Goal: Task Accomplishment & Management: Manage account settings

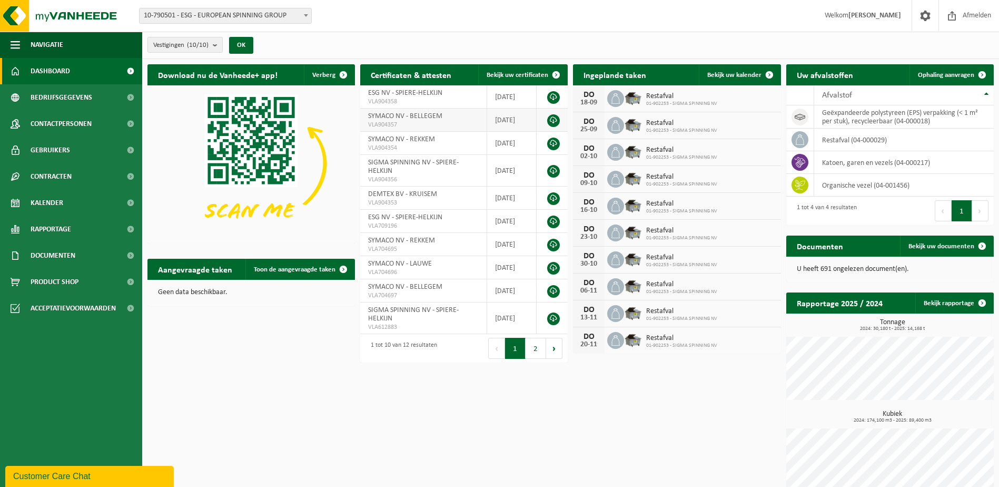
click at [552, 118] on link at bounding box center [553, 120] width 13 height 13
click at [552, 95] on link at bounding box center [553, 97] width 13 height 13
click at [70, 222] on span "Rapportage" at bounding box center [51, 229] width 41 height 26
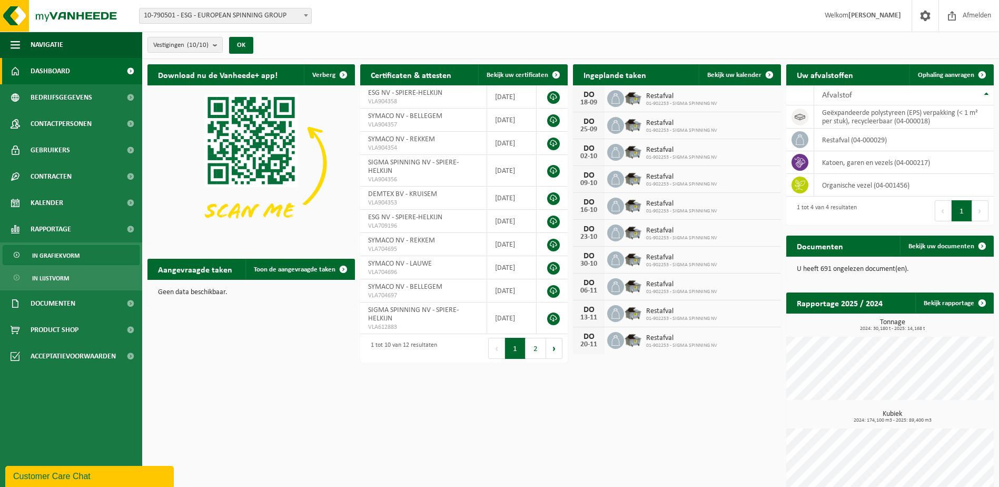
click at [68, 255] on span "In grafiekvorm" at bounding box center [55, 255] width 47 height 20
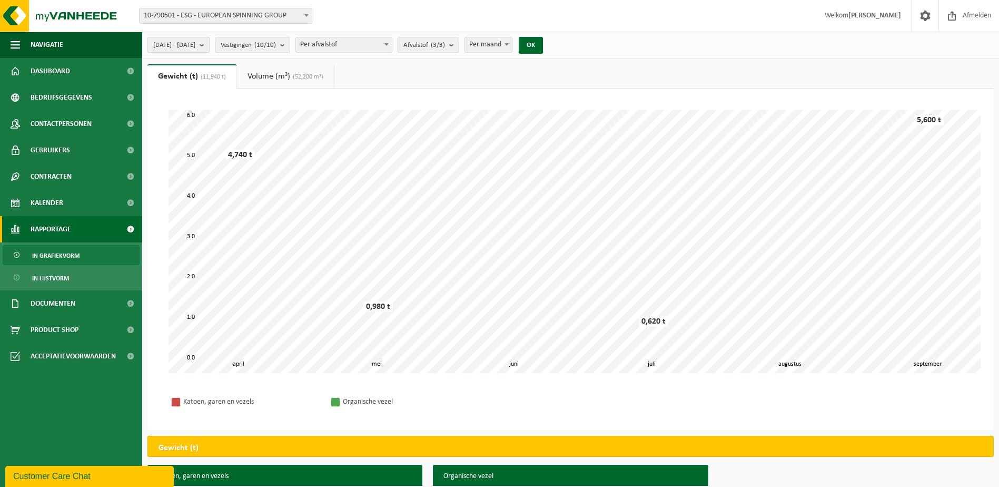
click at [209, 48] on b "submit" at bounding box center [204, 44] width 9 height 15
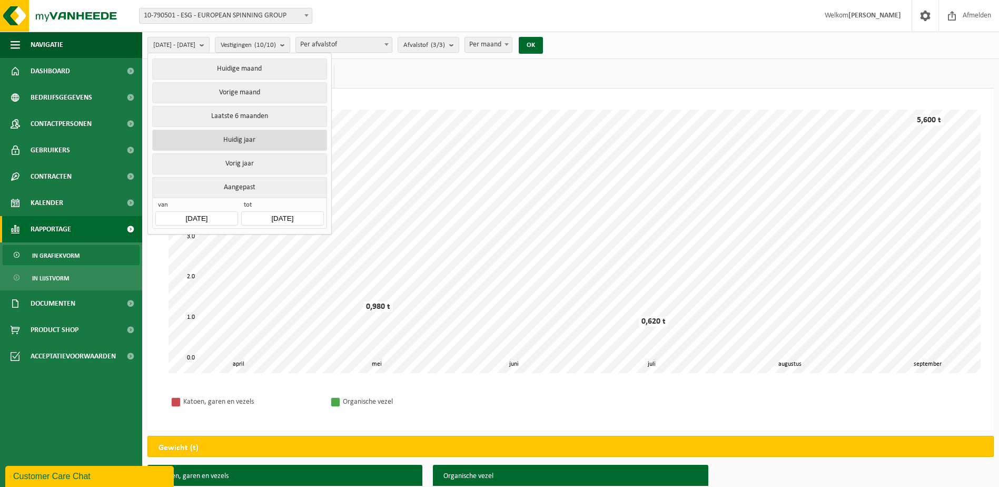
click at [249, 141] on button "Huidig jaar" at bounding box center [239, 140] width 174 height 21
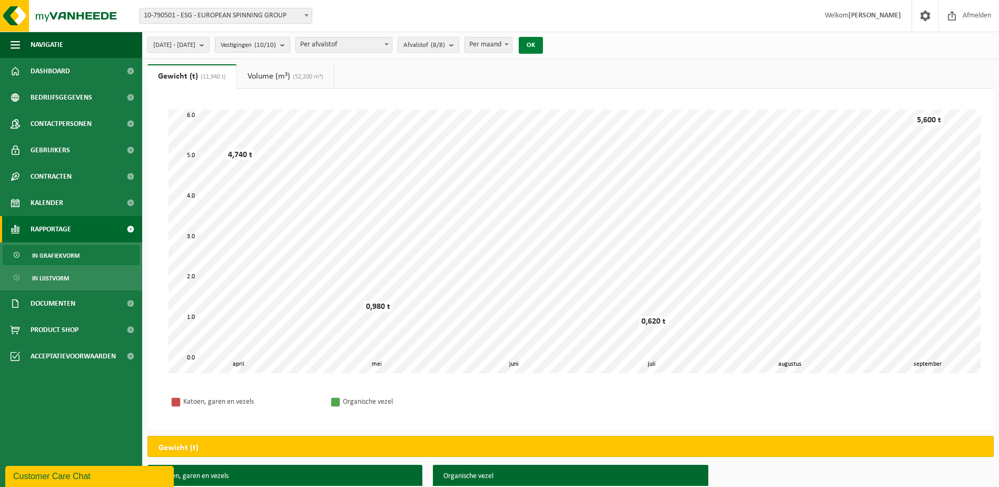
click at [543, 44] on button "OK" at bounding box center [531, 45] width 24 height 17
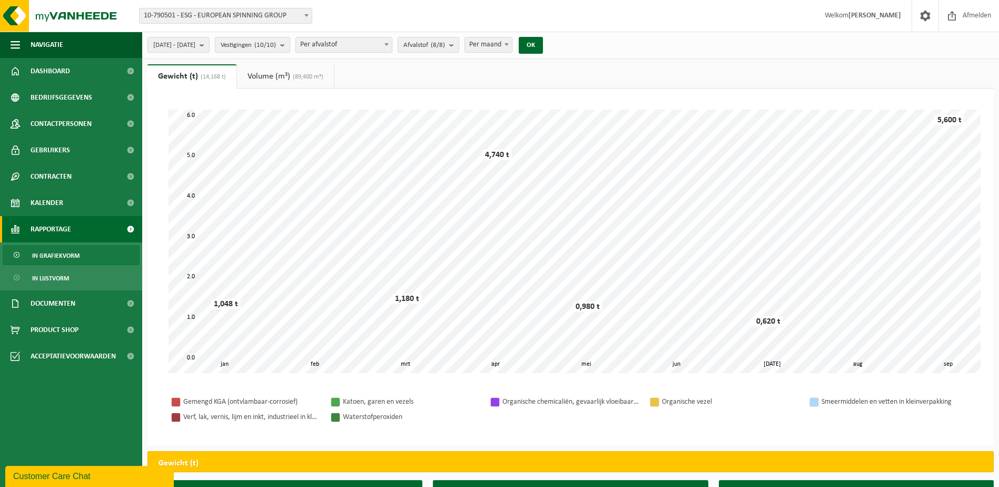
click at [284, 73] on link "Volume (m³) (89,400 m³)" at bounding box center [285, 76] width 97 height 24
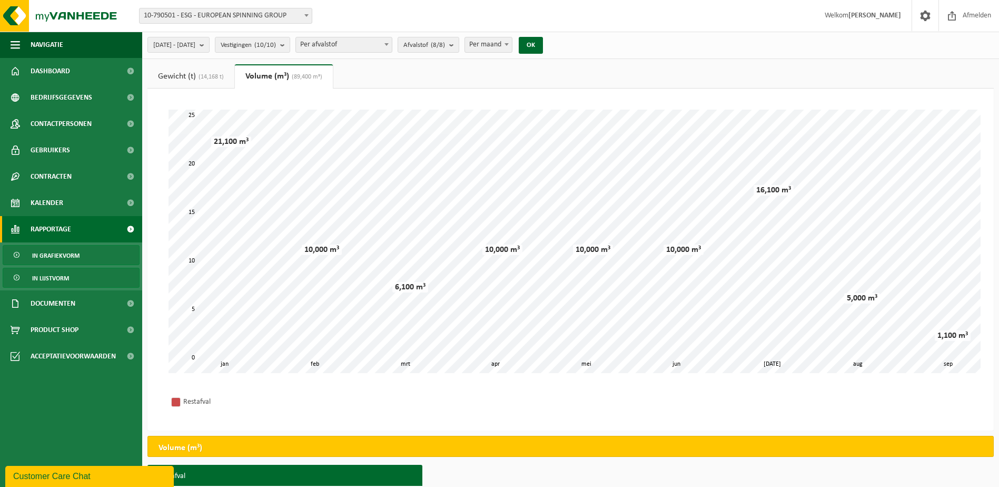
click at [65, 277] on span "In lijstvorm" at bounding box center [50, 278] width 37 height 20
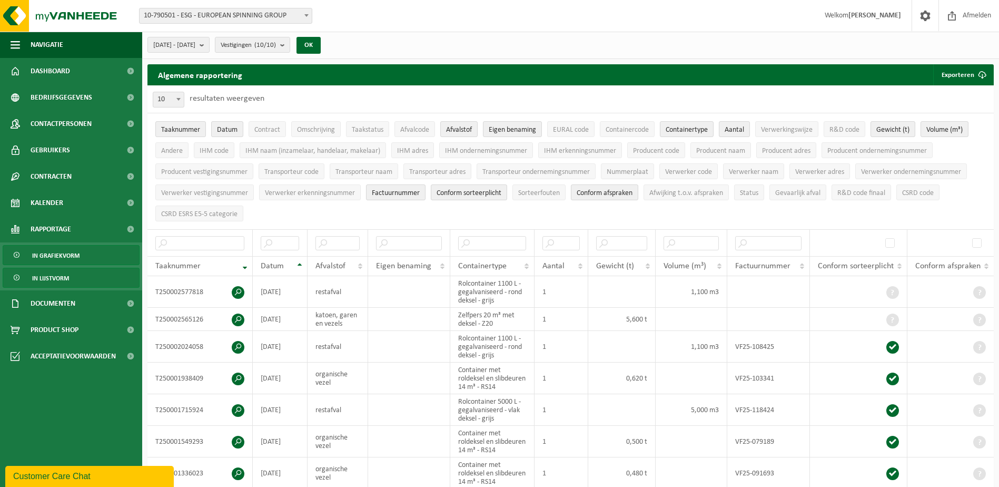
click at [88, 249] on link "In grafiekvorm" at bounding box center [71, 255] width 137 height 20
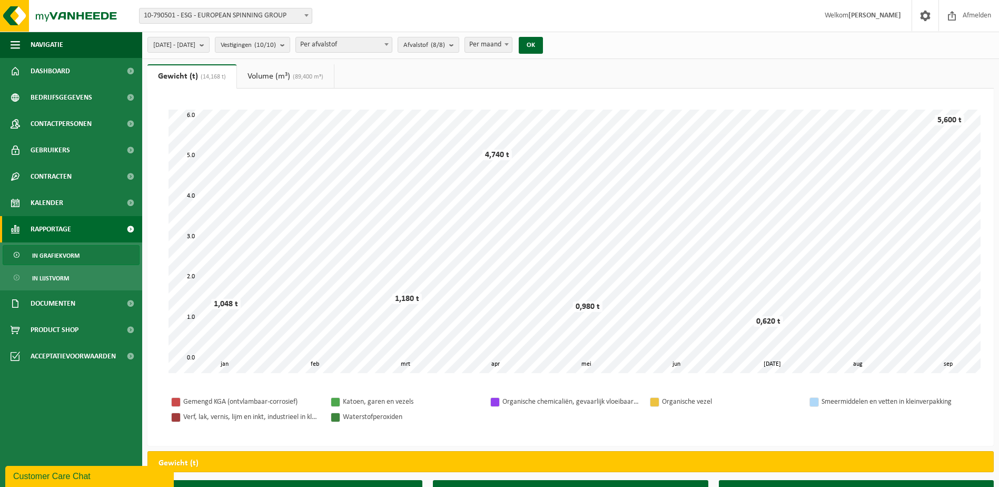
click at [284, 76] on link "Volume (m³) (89,400 m³)" at bounding box center [285, 76] width 97 height 24
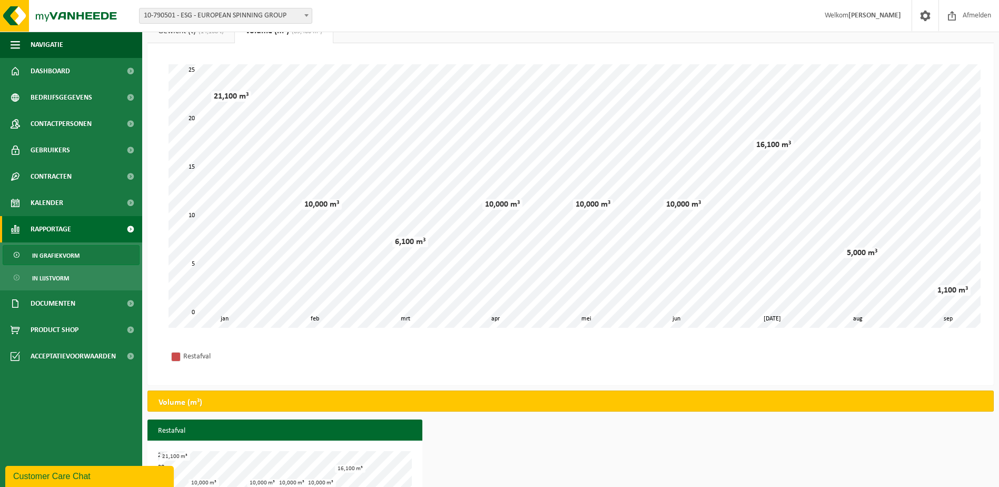
scroll to position [43, 0]
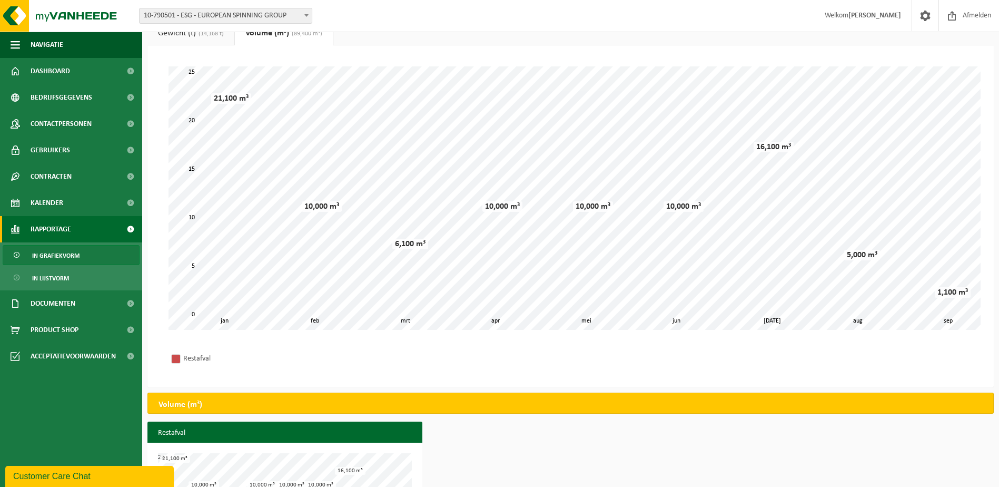
click at [206, 36] on span "(14,168 t)" at bounding box center [210, 34] width 28 height 6
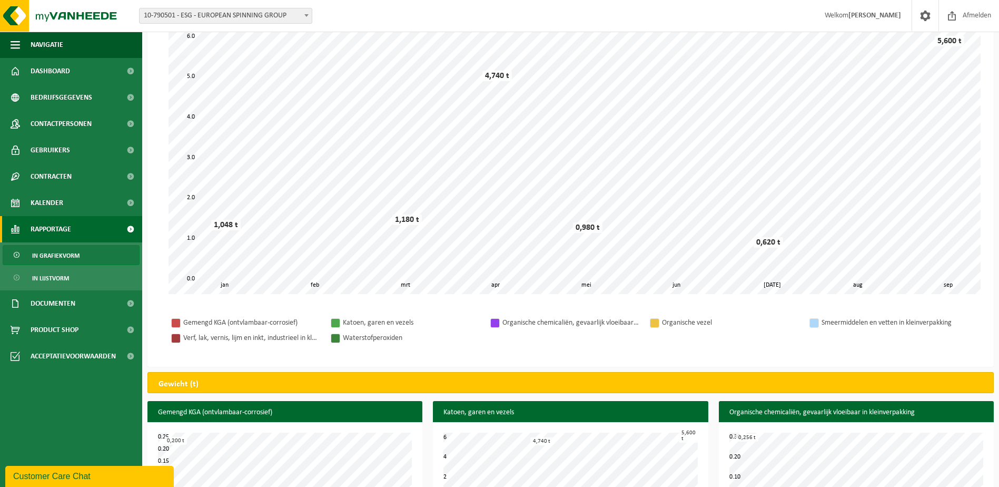
scroll to position [0, 0]
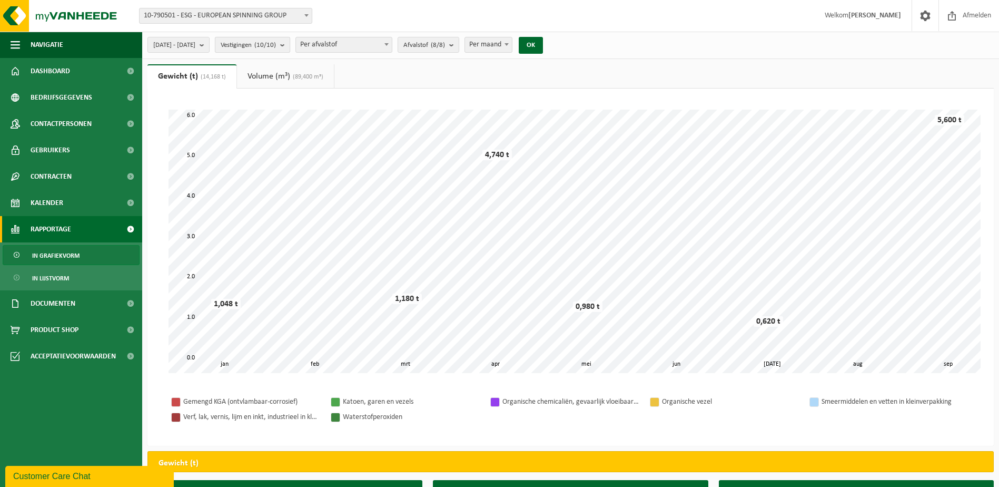
click at [276, 45] on count "(10/10)" at bounding box center [265, 45] width 22 height 7
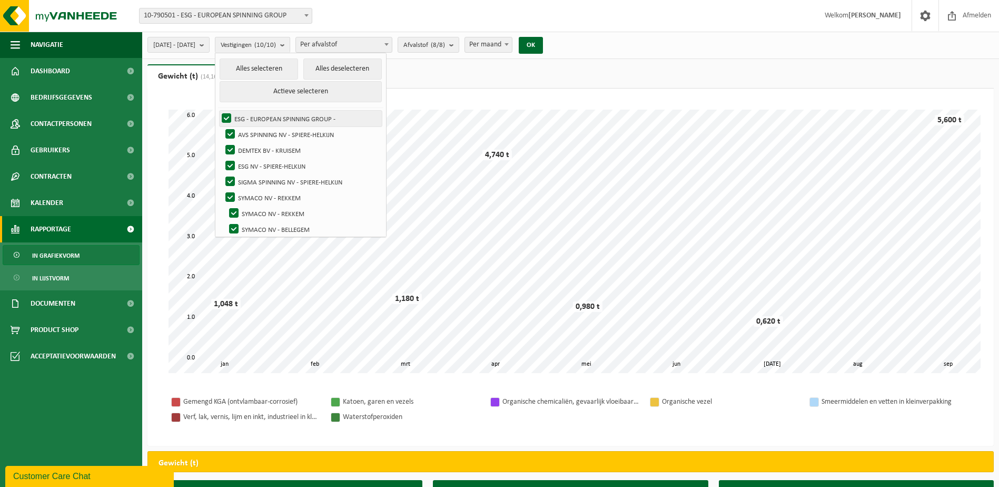
click at [254, 116] on label "ESG - EUROPEAN SPINNING GROUP -" at bounding box center [301, 119] width 162 height 16
click at [218, 111] on input "ESG - EUROPEAN SPINNING GROUP -" at bounding box center [217, 110] width 1 height 1
click at [254, 116] on label "ESG - EUROPEAN SPINNING GROUP -" at bounding box center [301, 119] width 162 height 16
click at [218, 111] on input "ESG - EUROPEAN SPINNING GROUP -" at bounding box center [217, 110] width 1 height 1
click at [377, 76] on button "Alles deselecteren" at bounding box center [342, 68] width 78 height 21
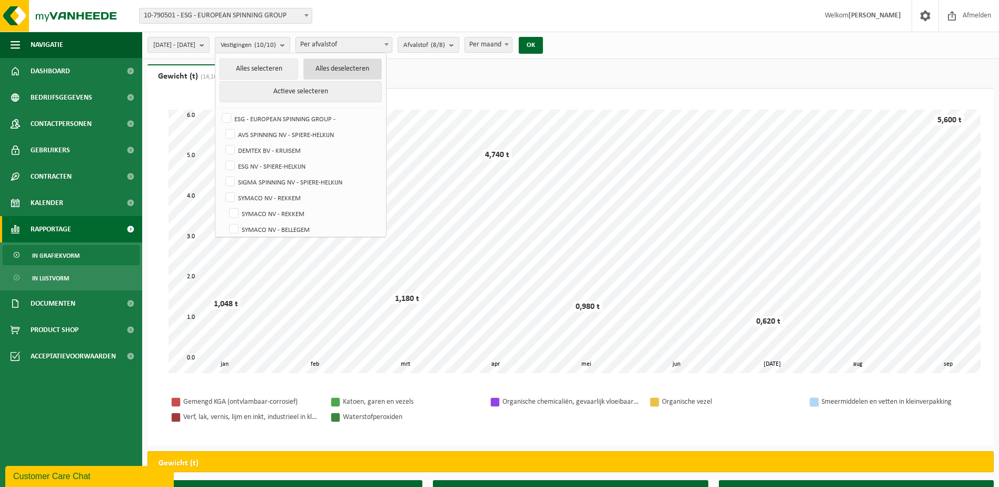
checkbox input "false"
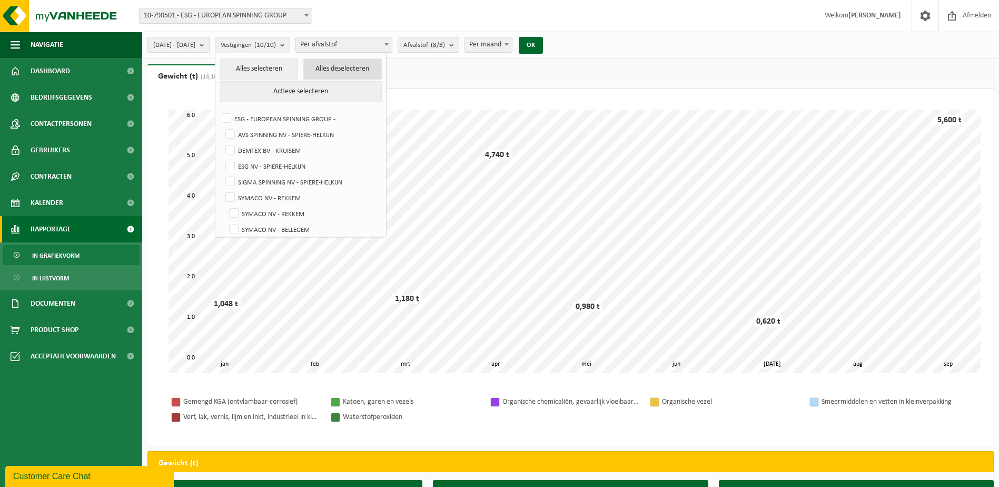
checkbox input "false"
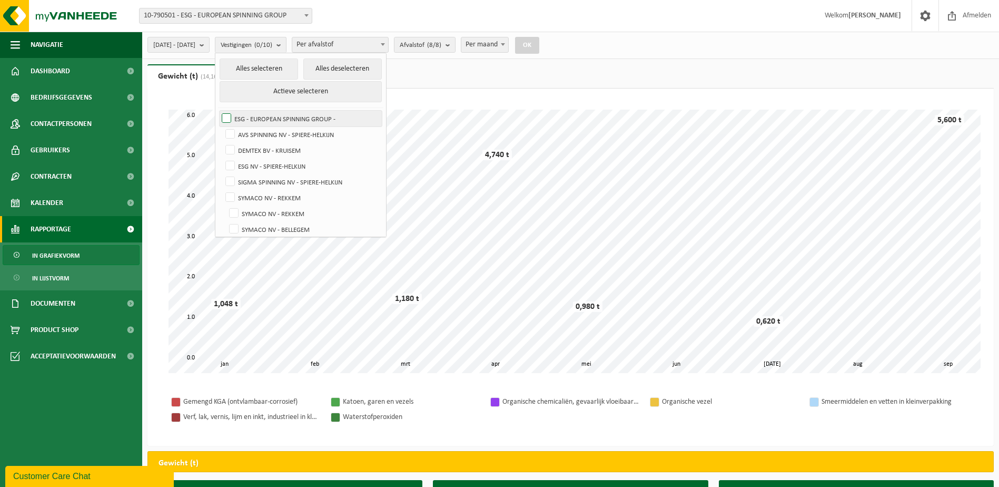
click at [285, 116] on label "ESG - EUROPEAN SPINNING GROUP -" at bounding box center [301, 119] width 162 height 16
click at [218, 111] on input "ESG - EUROPEAN SPINNING GROUP -" at bounding box center [217, 110] width 1 height 1
checkbox input "true"
click at [388, 42] on span "Per afvalstof" at bounding box center [340, 44] width 96 height 15
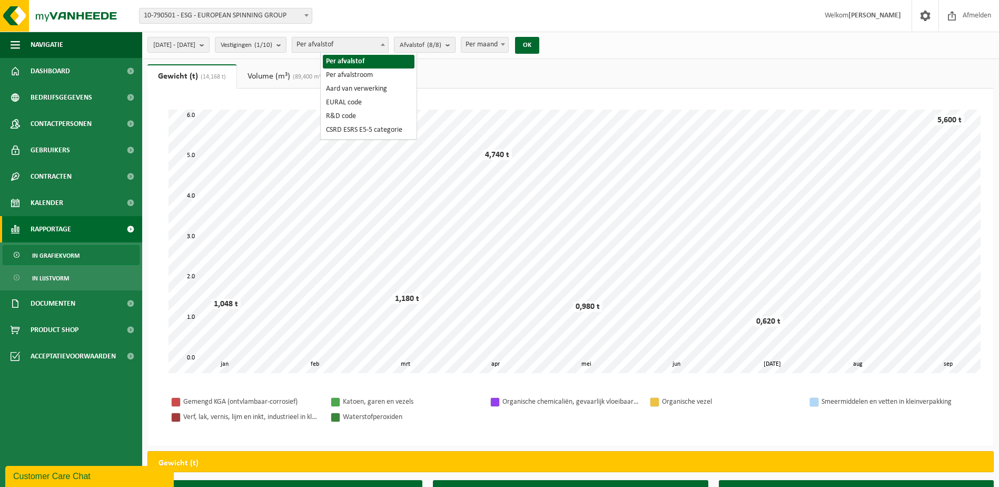
click at [441, 49] on span "Afvalstof (8/8)" at bounding box center [421, 45] width 42 height 16
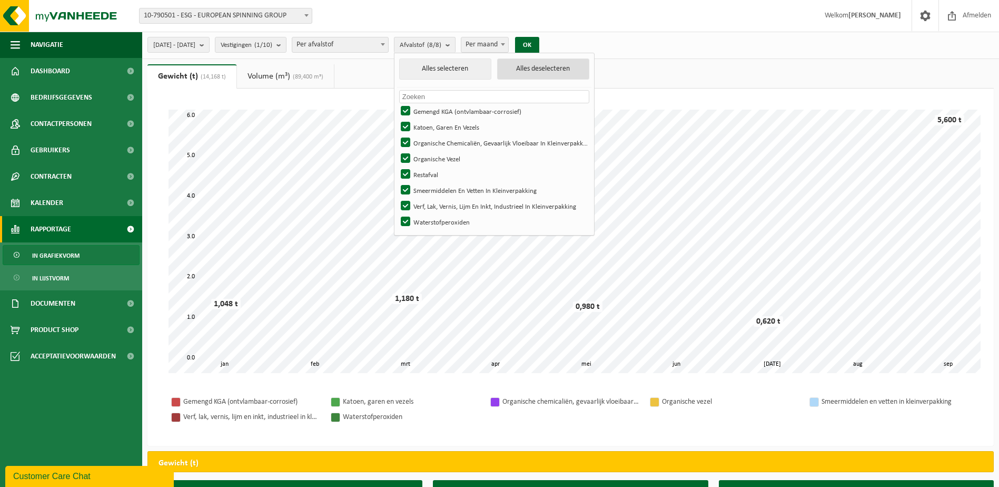
click at [574, 74] on button "Alles deselecteren" at bounding box center [543, 68] width 93 height 21
checkbox input "false"
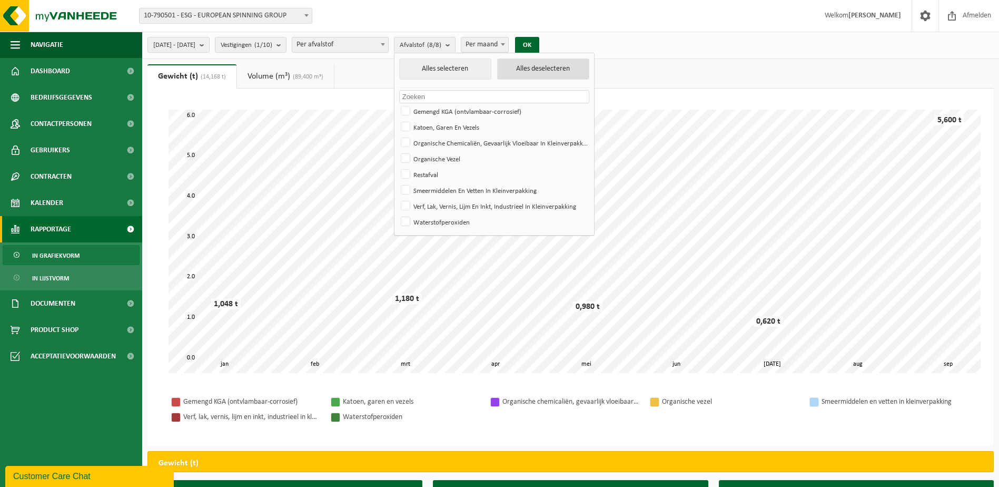
checkbox input "false"
click at [513, 126] on label "Katoen, Garen En Vezels" at bounding box center [494, 127] width 191 height 16
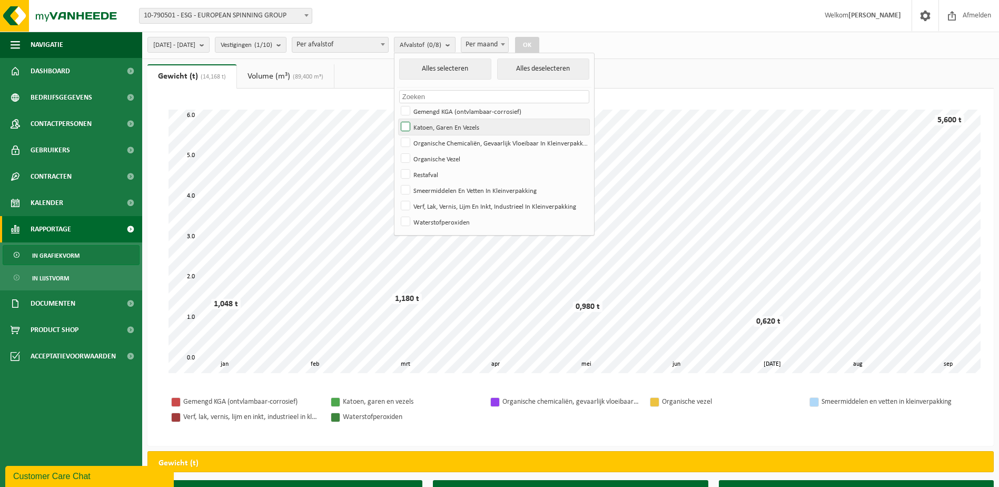
click at [397, 119] on input "Katoen, Garen En Vezels" at bounding box center [397, 118] width 1 height 1
checkbox input "true"
click at [539, 43] on button "OK" at bounding box center [527, 45] width 24 height 17
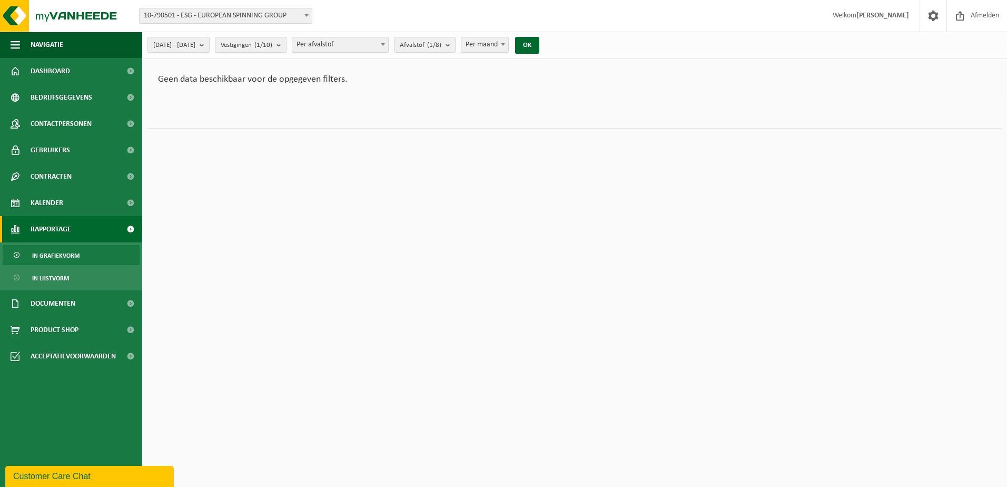
click at [272, 46] on count "(1/10)" at bounding box center [263, 45] width 18 height 7
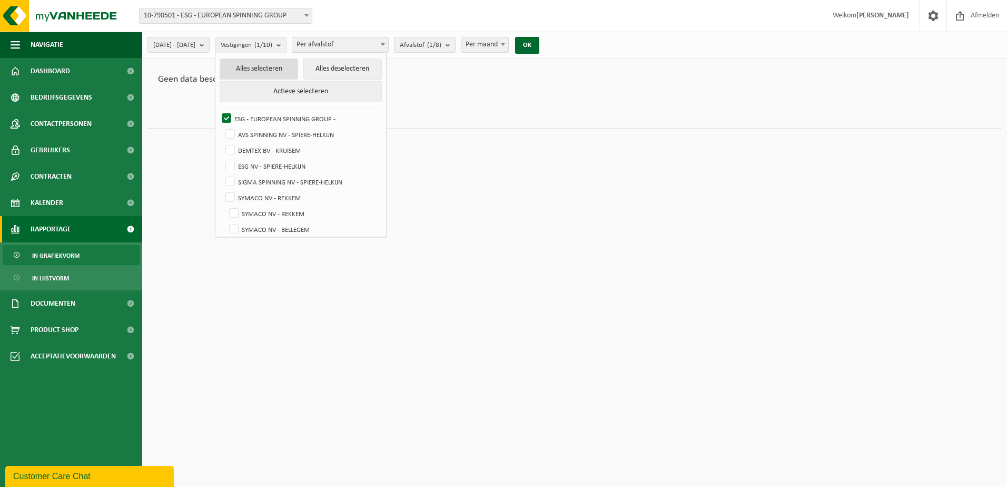
click at [280, 70] on button "Alles selecteren" at bounding box center [259, 68] width 78 height 21
checkbox input "true"
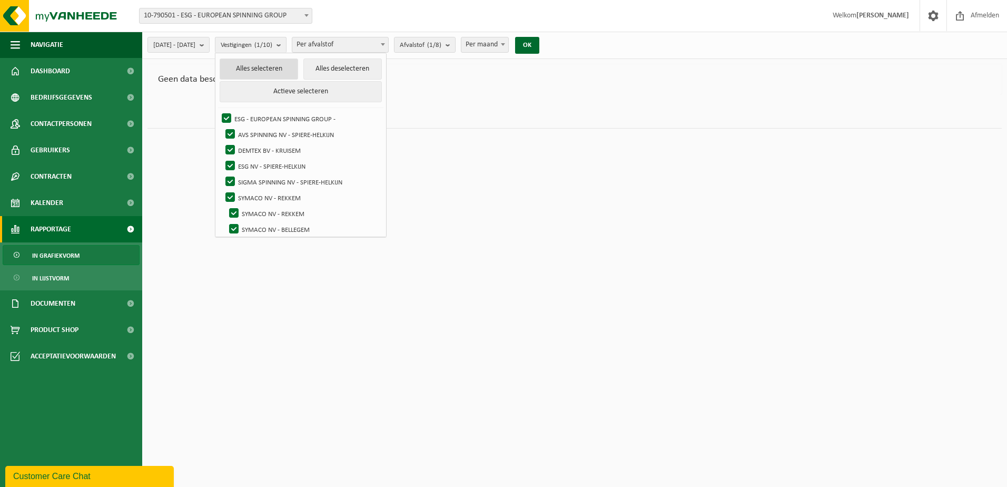
checkbox input "true"
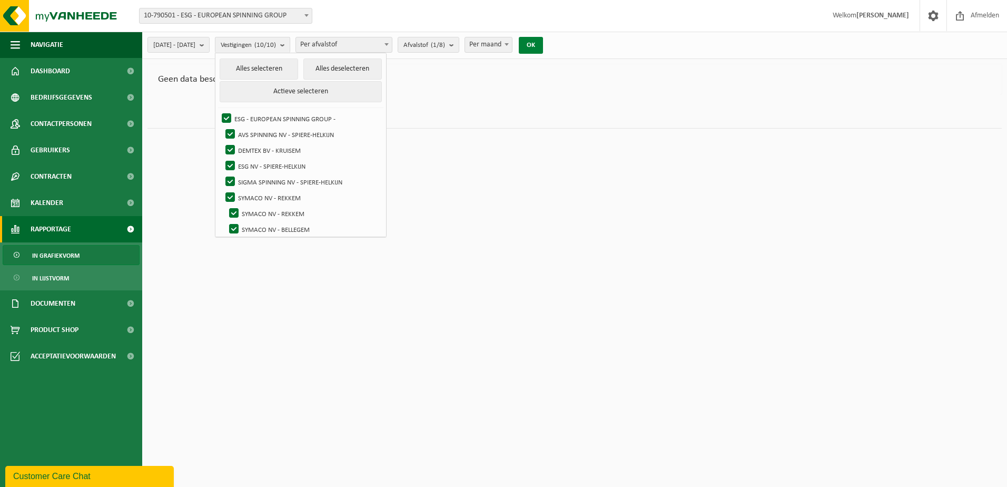
click at [543, 49] on button "OK" at bounding box center [531, 45] width 24 height 17
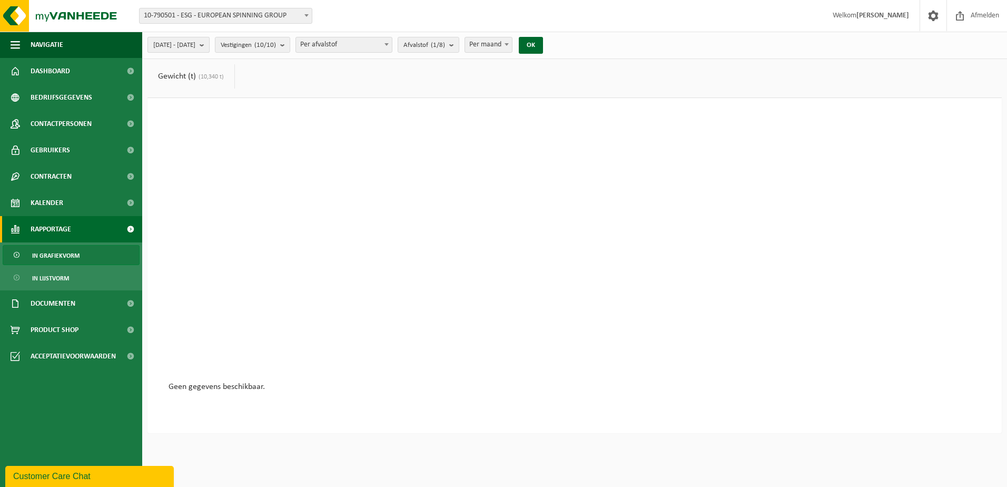
click at [195, 43] on span "2025-01-01 - 2025-09-12" at bounding box center [174, 45] width 42 height 16
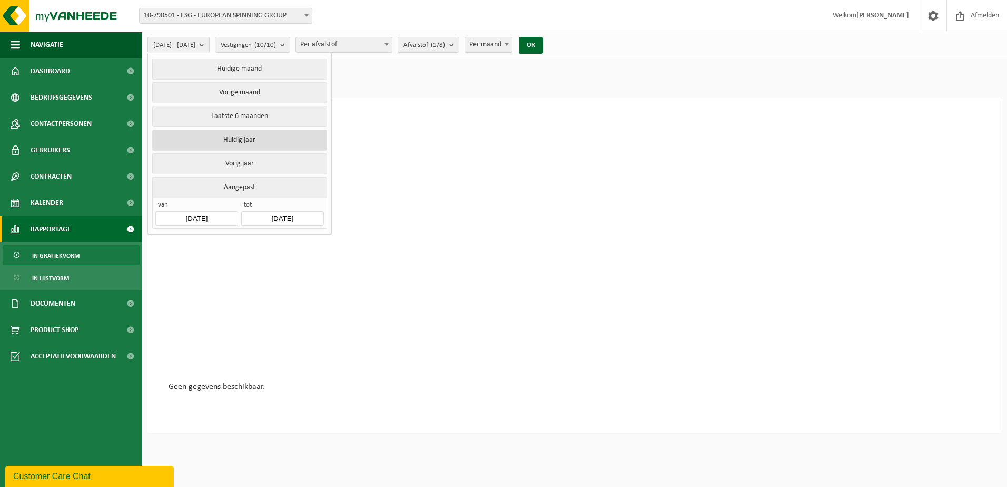
click at [214, 148] on button "Huidig jaar" at bounding box center [239, 140] width 174 height 21
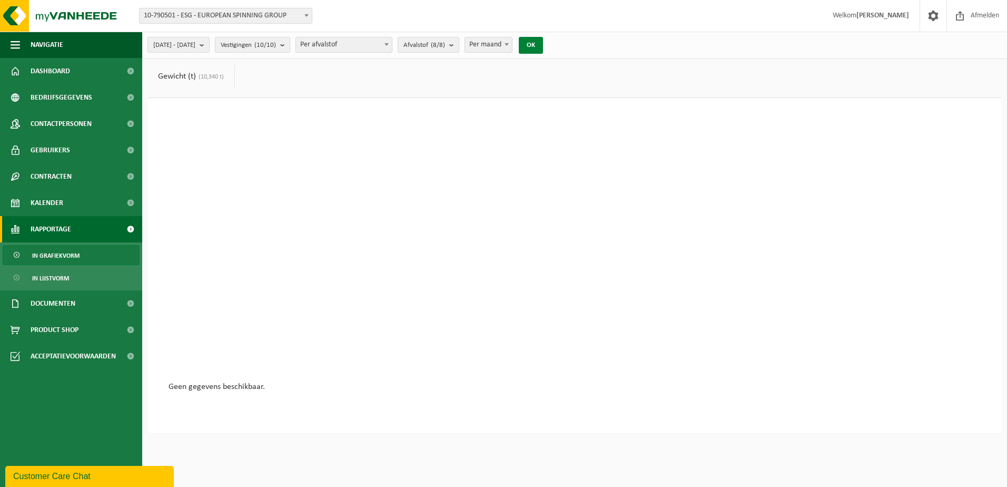
click at [543, 45] on button "OK" at bounding box center [531, 45] width 24 height 17
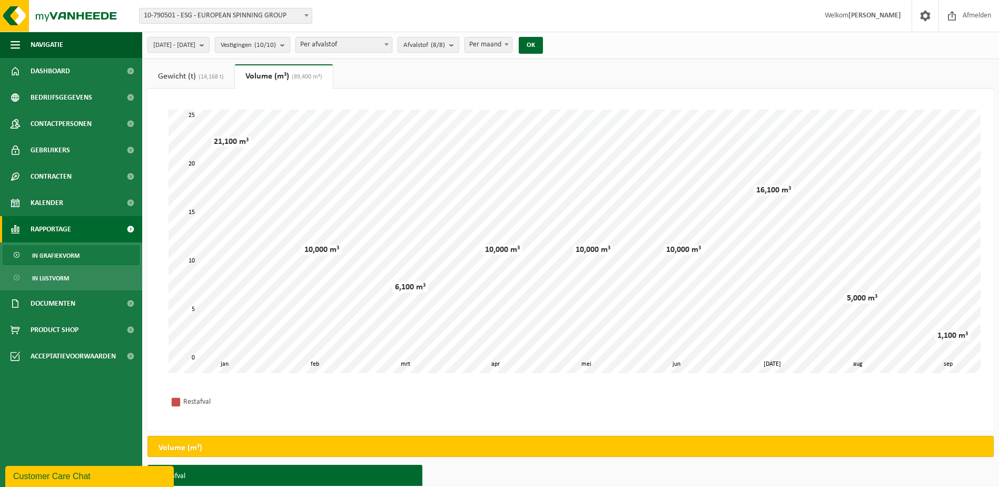
click at [203, 78] on span "(14,168 t)" at bounding box center [210, 77] width 28 height 6
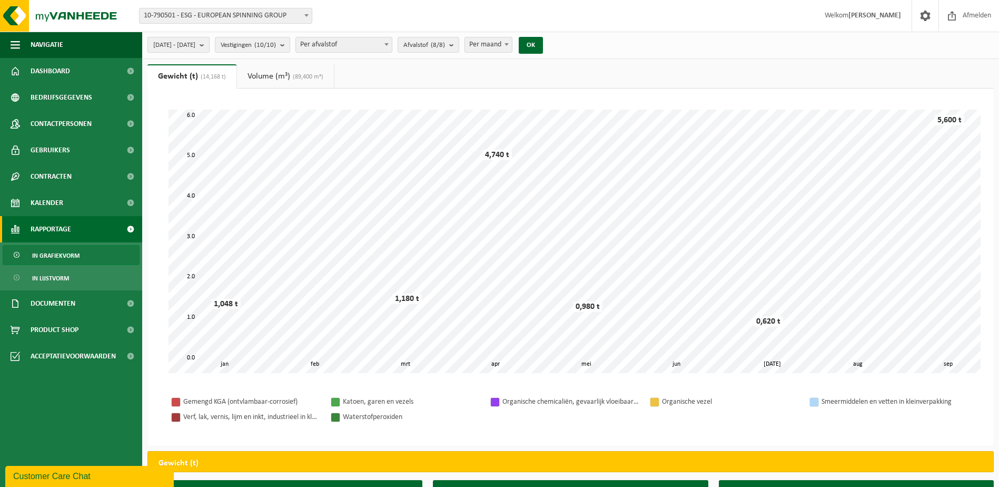
click at [195, 39] on span "2025-01-01 - 2025-09-12" at bounding box center [174, 45] width 42 height 16
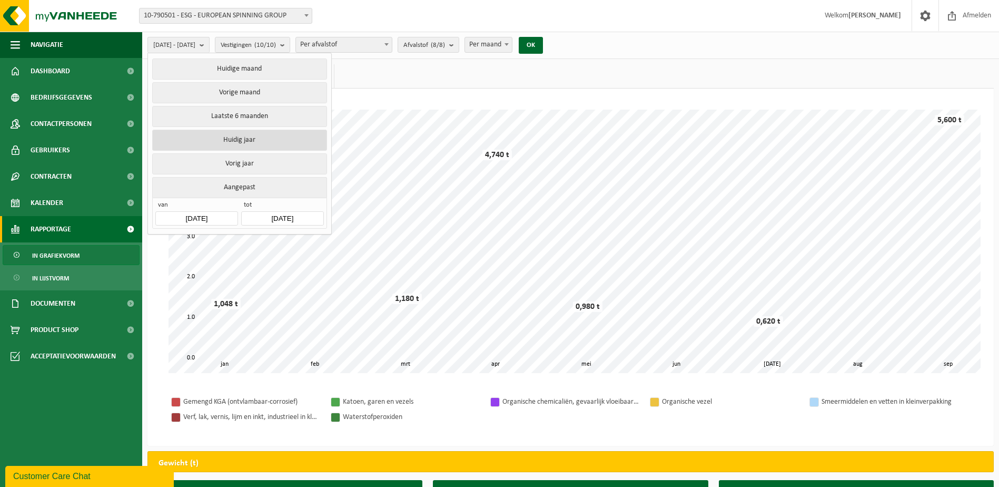
click at [275, 147] on button "Huidig jaar" at bounding box center [239, 140] width 174 height 21
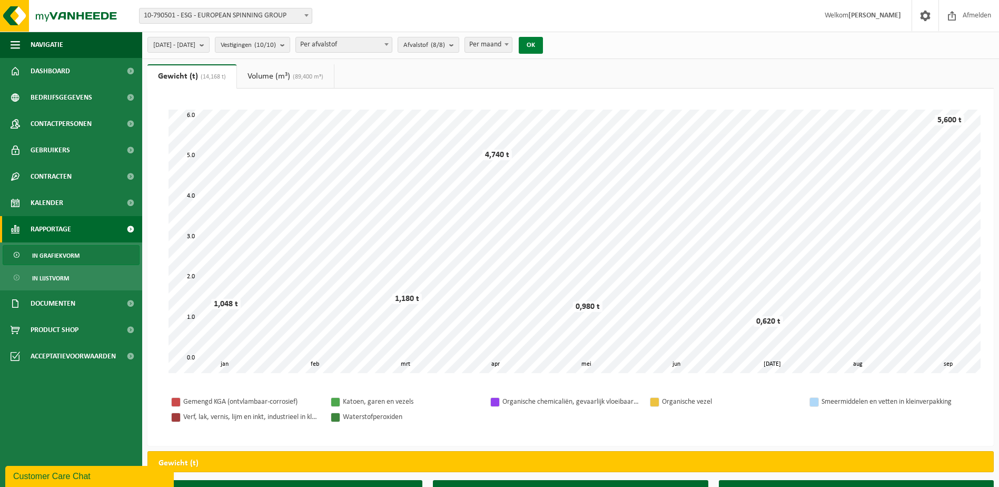
click at [543, 44] on button "OK" at bounding box center [531, 45] width 24 height 17
click at [445, 46] on count "(8/8)" at bounding box center [438, 45] width 14 height 7
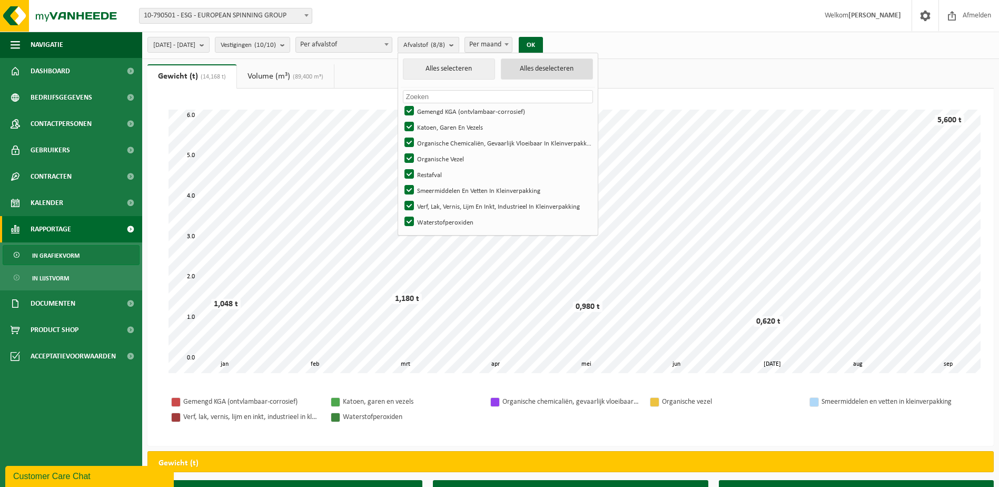
click at [558, 75] on button "Alles deselecteren" at bounding box center [547, 68] width 93 height 21
checkbox input "false"
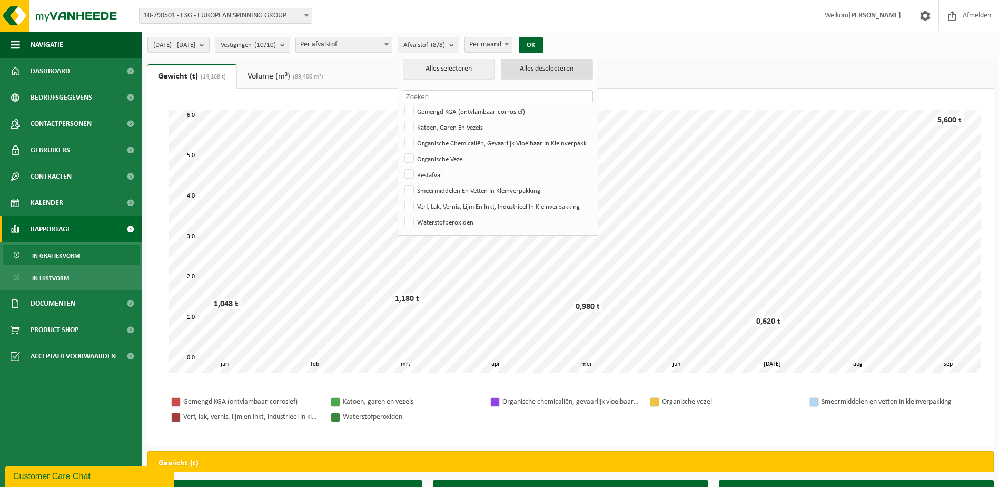
checkbox input "false"
click at [443, 130] on label "Katoen, Garen En Vezels" at bounding box center [497, 127] width 191 height 16
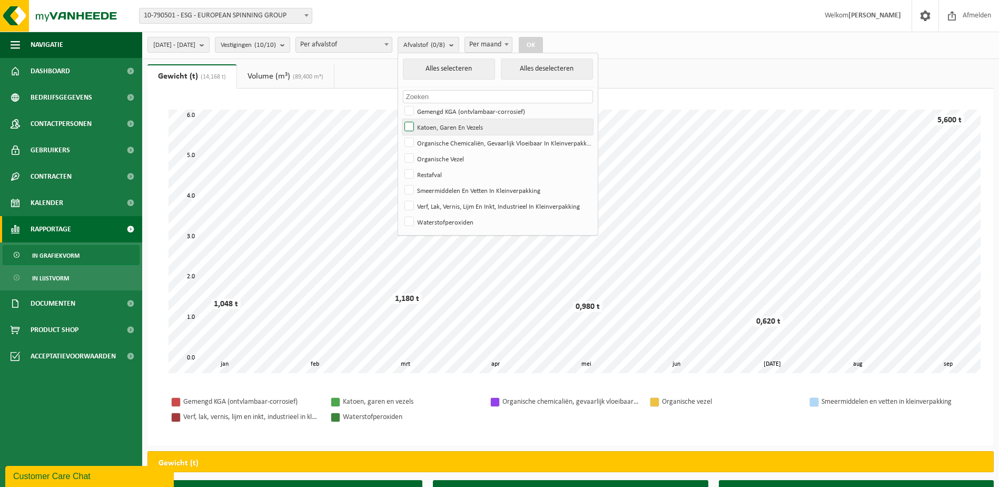
click at [401, 119] on input "Katoen, Garen En Vezels" at bounding box center [400, 118] width 1 height 1
checkbox input "true"
click at [543, 46] on button "OK" at bounding box center [531, 45] width 24 height 17
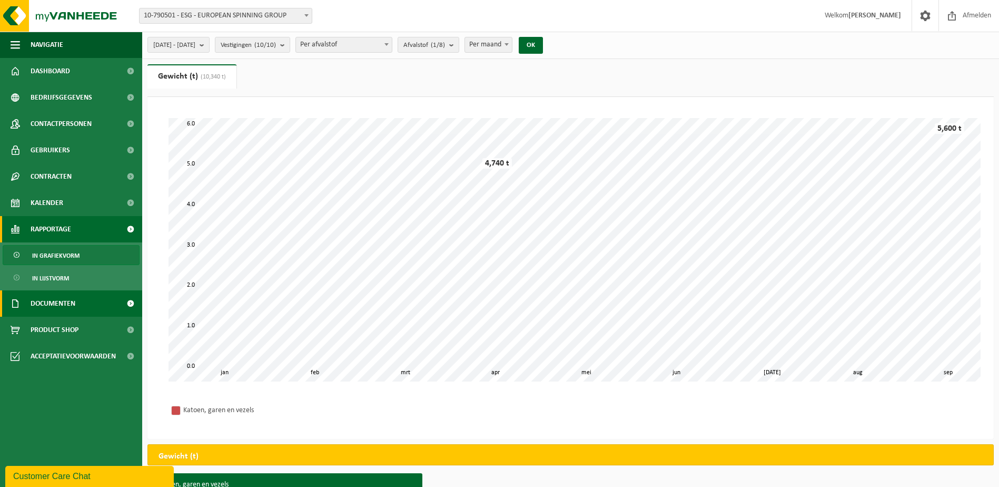
click at [93, 293] on link "Documenten" at bounding box center [71, 303] width 142 height 26
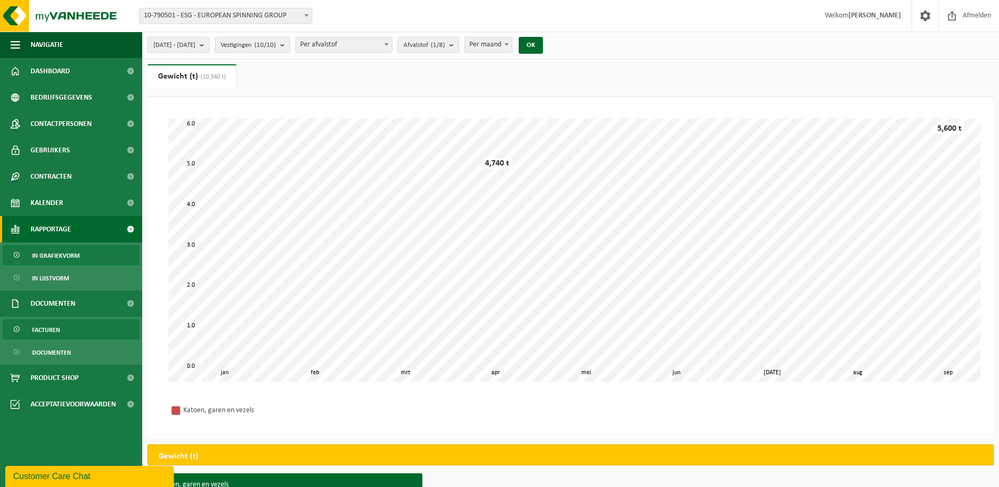
click at [72, 324] on link "Facturen" at bounding box center [71, 329] width 137 height 20
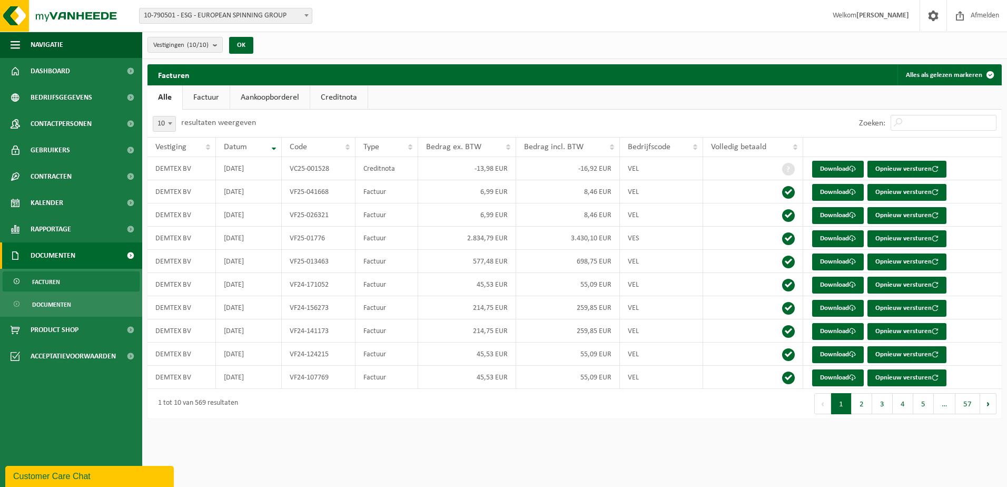
click at [206, 104] on link "Factuur" at bounding box center [206, 97] width 47 height 24
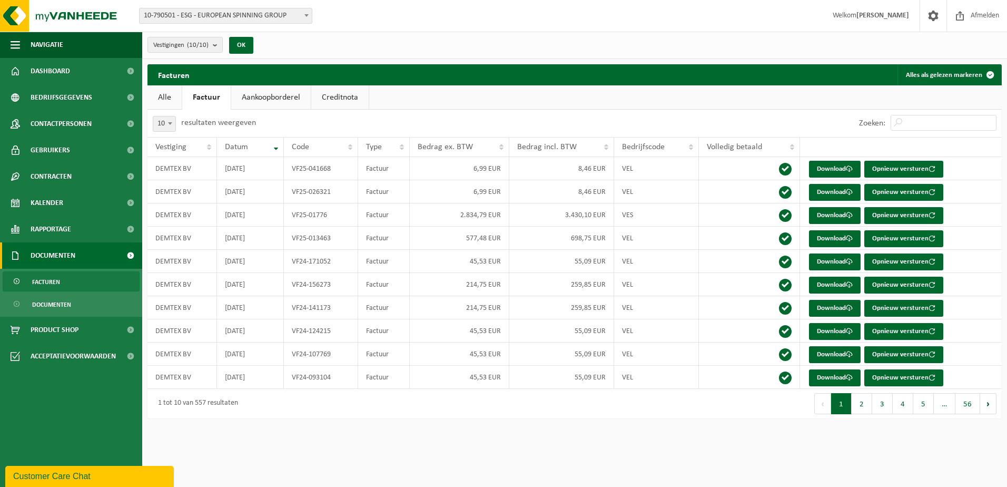
click at [274, 102] on link "Aankoopborderel" at bounding box center [271, 97] width 80 height 24
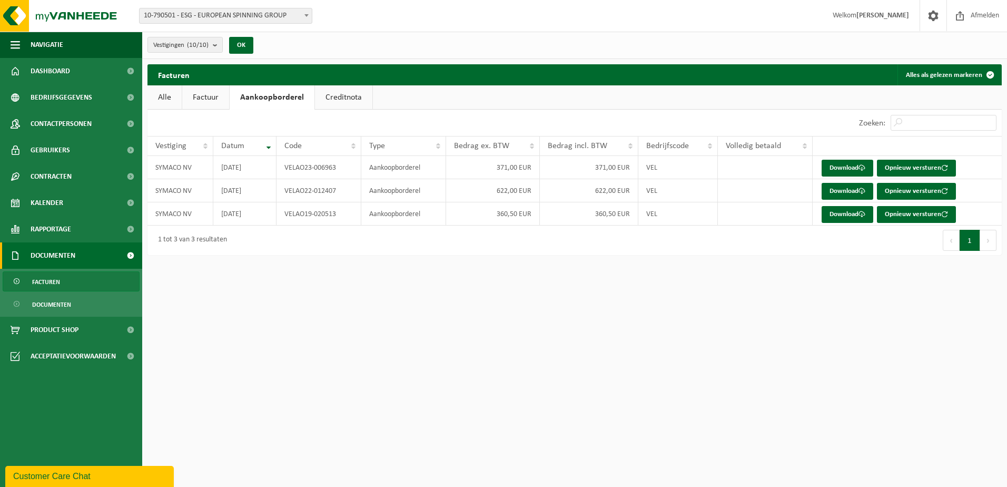
click at [335, 100] on link "Creditnota" at bounding box center [343, 97] width 57 height 24
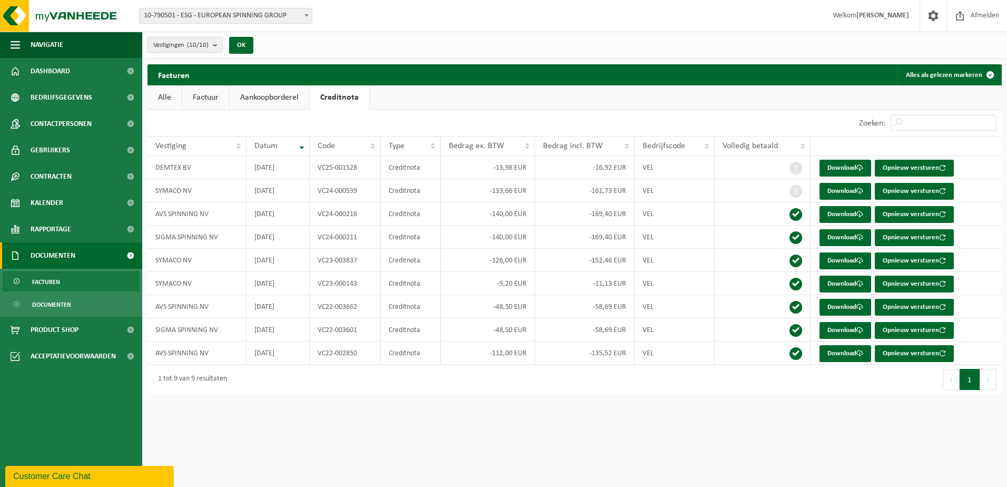
click at [244, 94] on link "Aankoopborderel" at bounding box center [270, 97] width 80 height 24
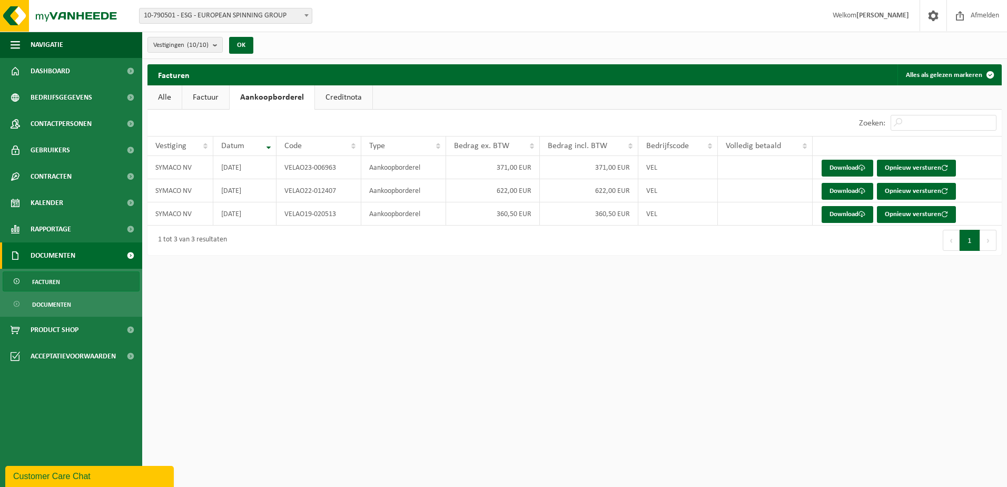
click at [171, 102] on link "Alle" at bounding box center [164, 97] width 34 height 24
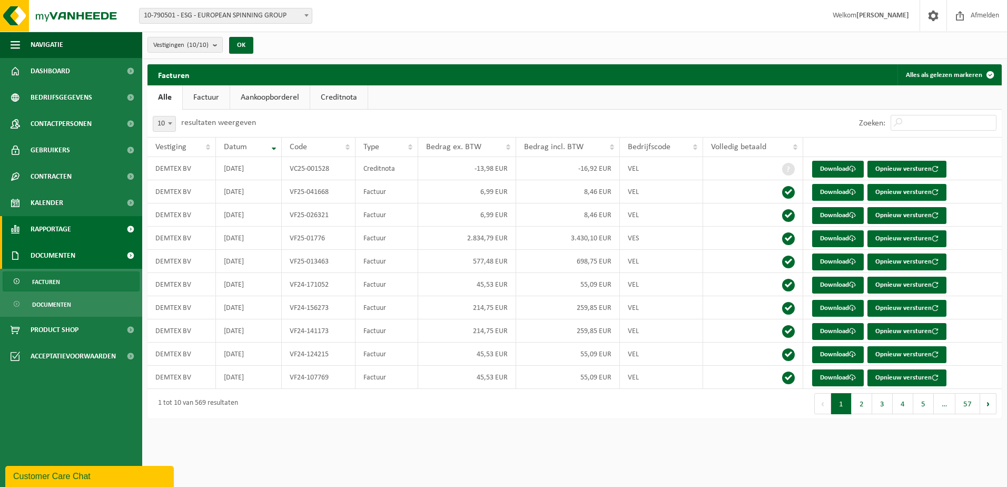
click at [74, 223] on link "Rapportage" at bounding box center [71, 229] width 142 height 26
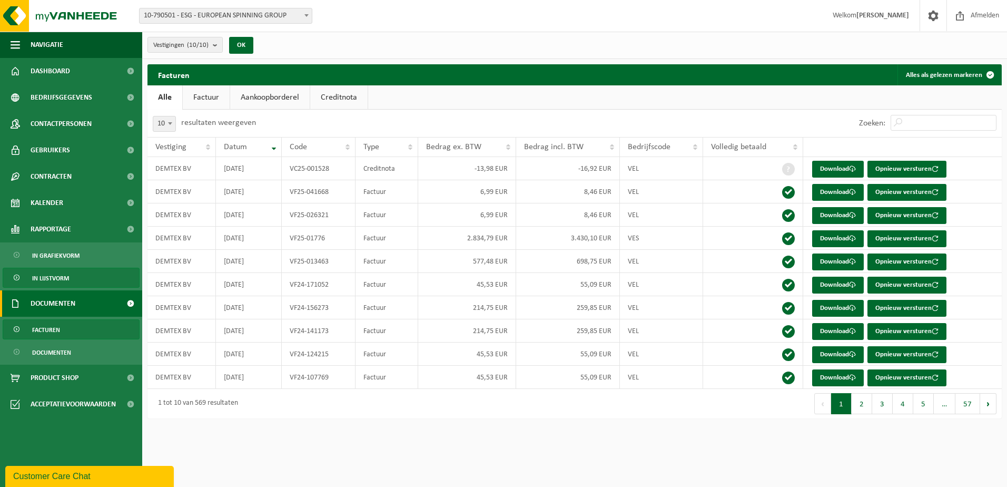
click at [52, 281] on span "In lijstvorm" at bounding box center [50, 278] width 37 height 20
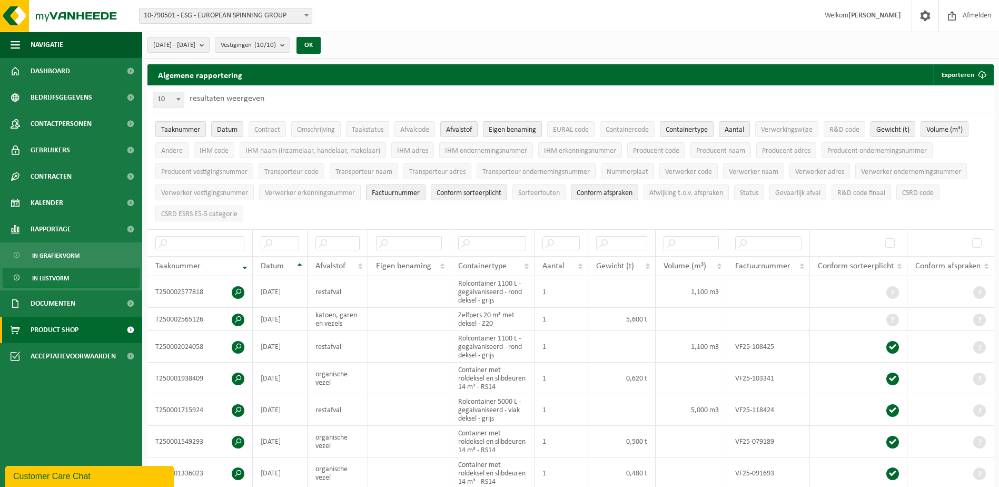
click at [72, 327] on span "Product Shop" at bounding box center [55, 330] width 48 height 26
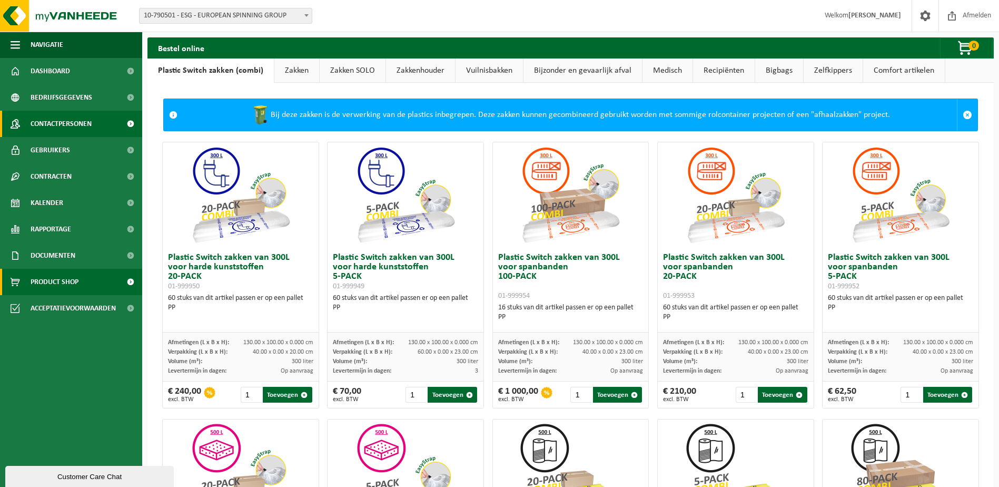
click at [75, 115] on span "Contactpersonen" at bounding box center [61, 124] width 61 height 26
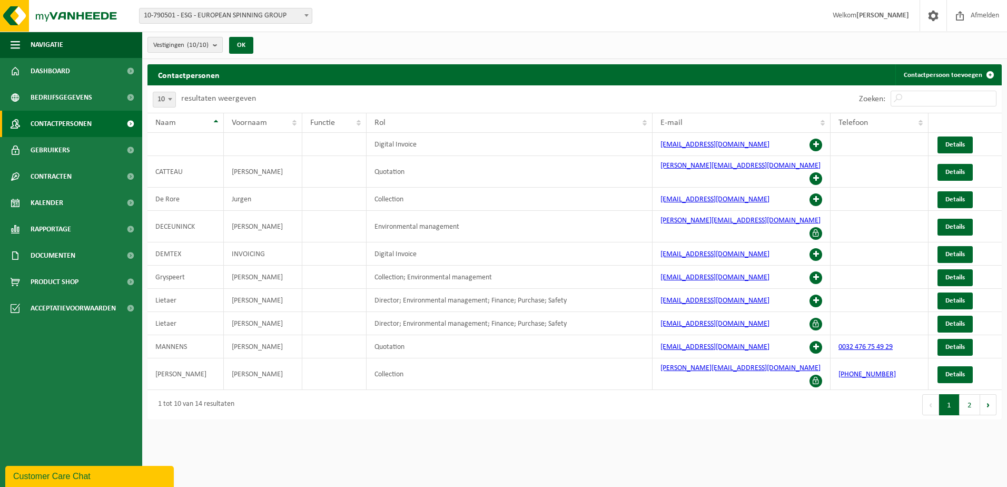
click at [212, 47] on button "Vestigingen (10/10)" at bounding box center [184, 45] width 75 height 16
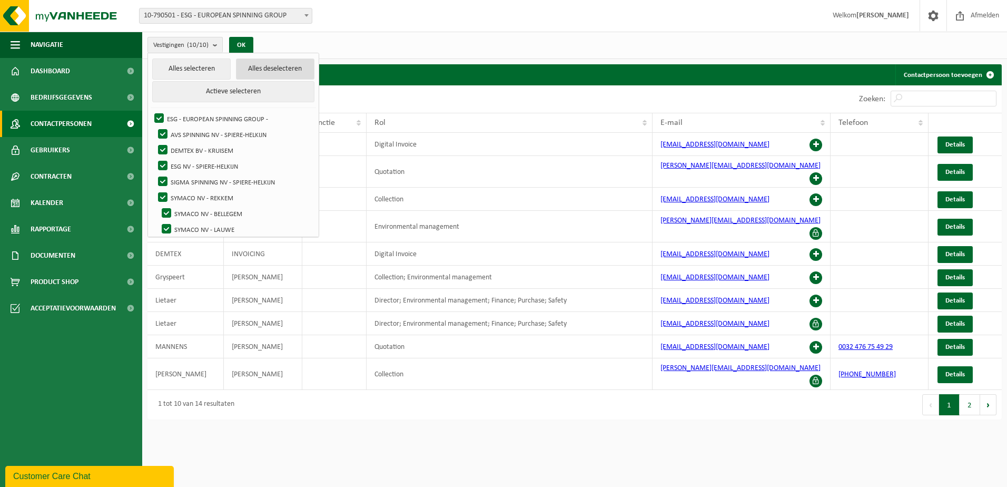
click at [256, 74] on button "Alles deselecteren" at bounding box center [275, 68] width 78 height 21
checkbox input "false"
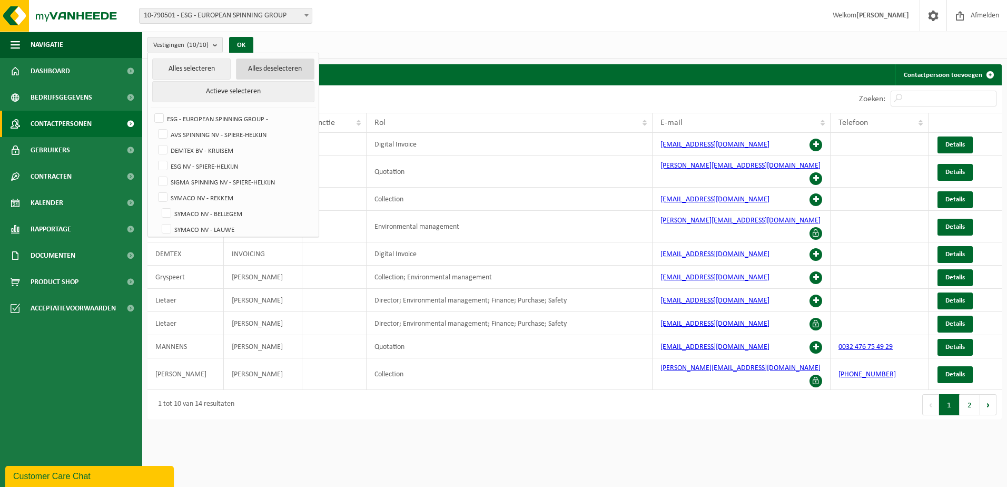
checkbox input "false"
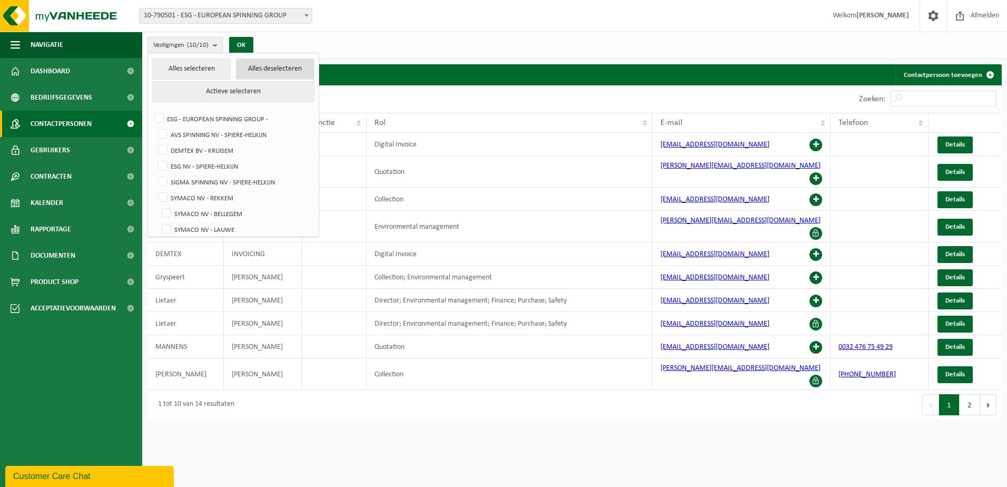
checkbox input "false"
click at [164, 134] on label "AVS SPINNING NV - SPIERE-HELKIJN" at bounding box center [235, 134] width 159 height 16
click at [154, 126] on input "AVS SPINNING NV - SPIERE-HELKIJN" at bounding box center [154, 126] width 1 height 1
checkbox input "true"
click at [239, 41] on button "OK" at bounding box center [237, 45] width 24 height 17
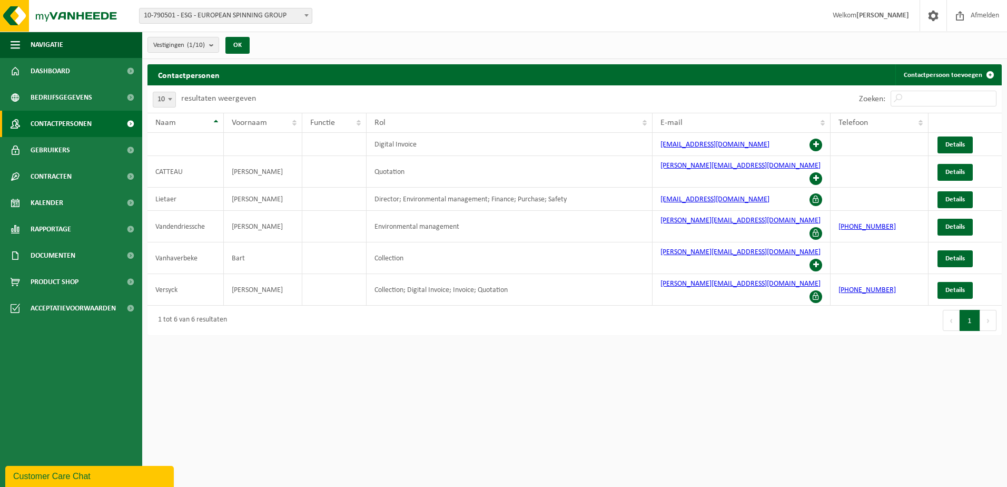
click at [201, 53] on div "Vestigingen (1/10) Alles selecteren Alles deselecteren Actieve selecteren ESG -…" at bounding box center [201, 45] width 119 height 23
click at [201, 52] on span "Vestigingen (1/10)" at bounding box center [179, 45] width 52 height 16
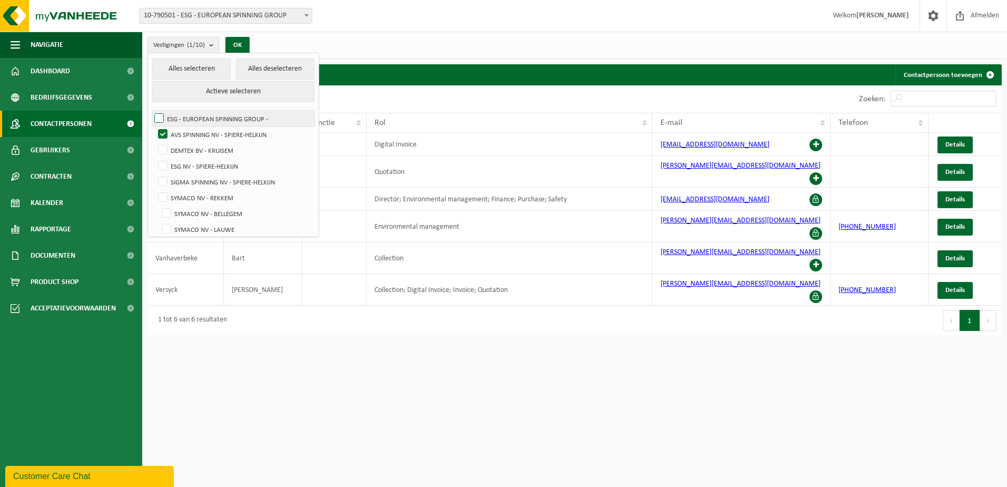
click at [160, 115] on label "ESG - EUROPEAN SPINNING GROUP -" at bounding box center [233, 119] width 162 height 16
click at [151, 111] on input "ESG - EUROPEAN SPINNING GROUP -" at bounding box center [150, 110] width 1 height 1
checkbox input "true"
click at [199, 75] on button "Alles selecteren" at bounding box center [191, 68] width 78 height 21
checkbox input "true"
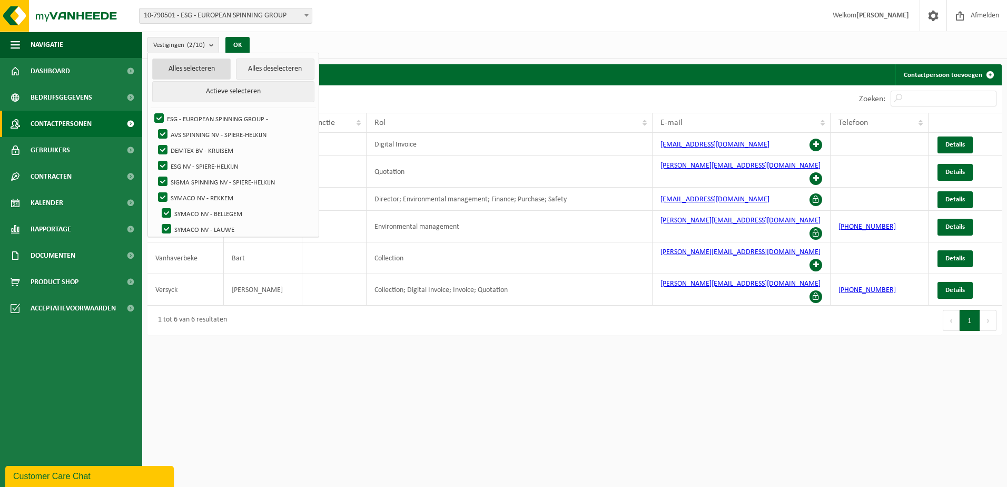
checkbox input "true"
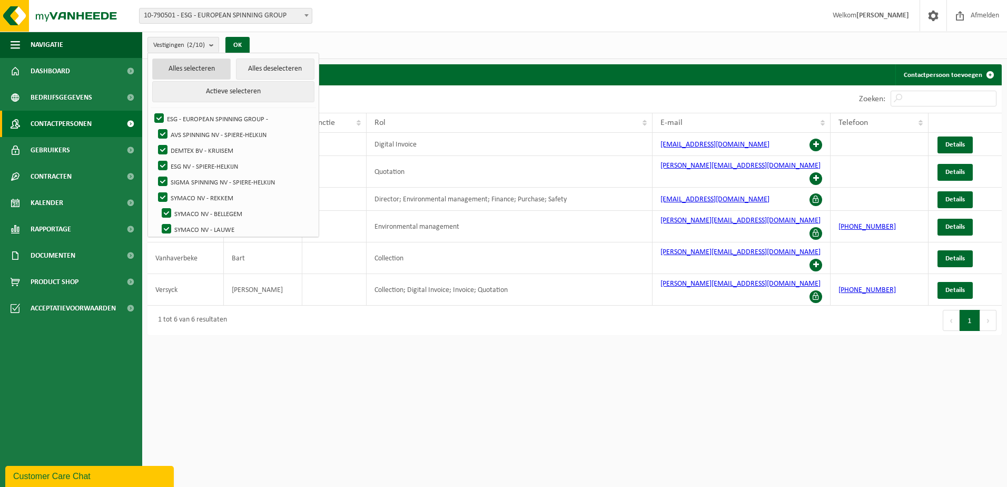
checkbox input "true"
click at [252, 41] on button "OK" at bounding box center [241, 45] width 24 height 17
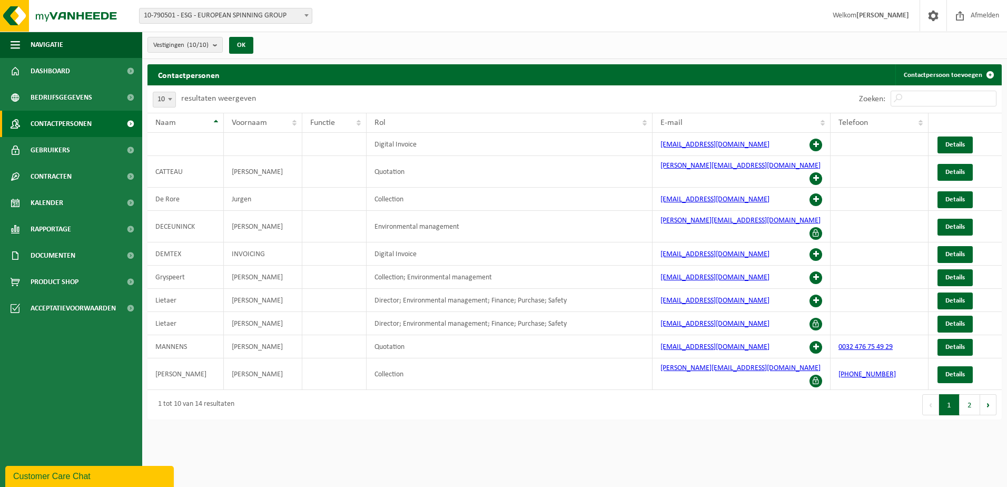
click at [67, 471] on div "Customer Care Chat" at bounding box center [89, 476] width 153 height 13
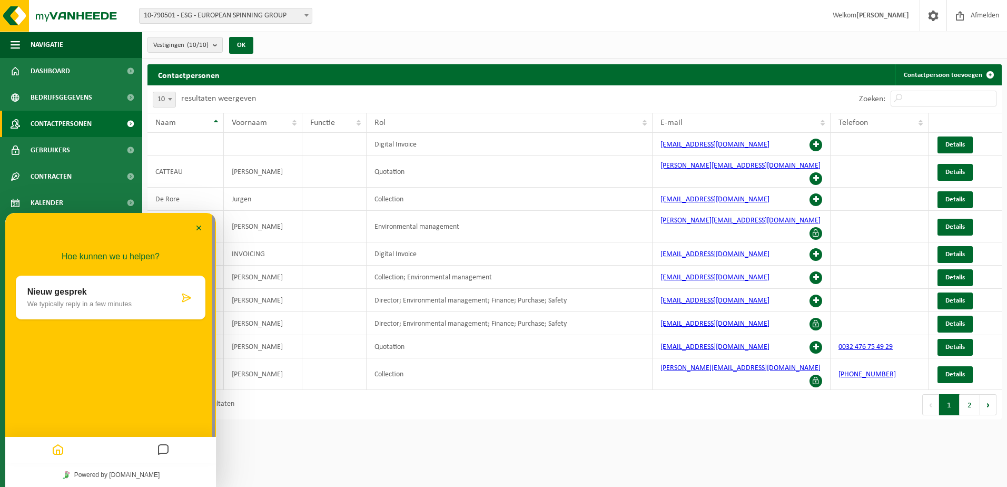
click at [324, 412] on html "Vestiging: 10-790501 - ESG - EUROPEAN SPINNING GROUP 01-000029 - AVS SPINNING N…" at bounding box center [503, 243] width 1007 height 487
click at [198, 231] on button "Minimaliseer" at bounding box center [199, 229] width 17 height 16
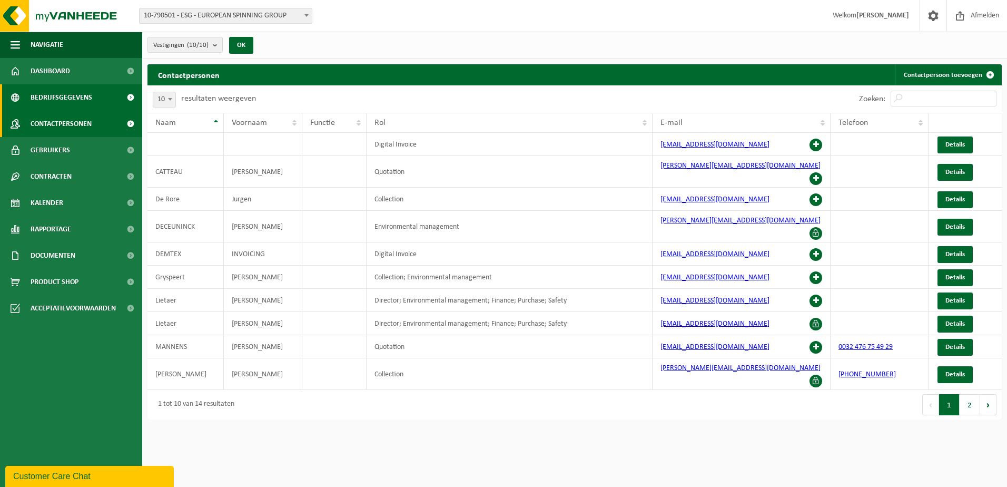
click at [90, 97] on span "Bedrijfsgegevens" at bounding box center [62, 97] width 62 height 26
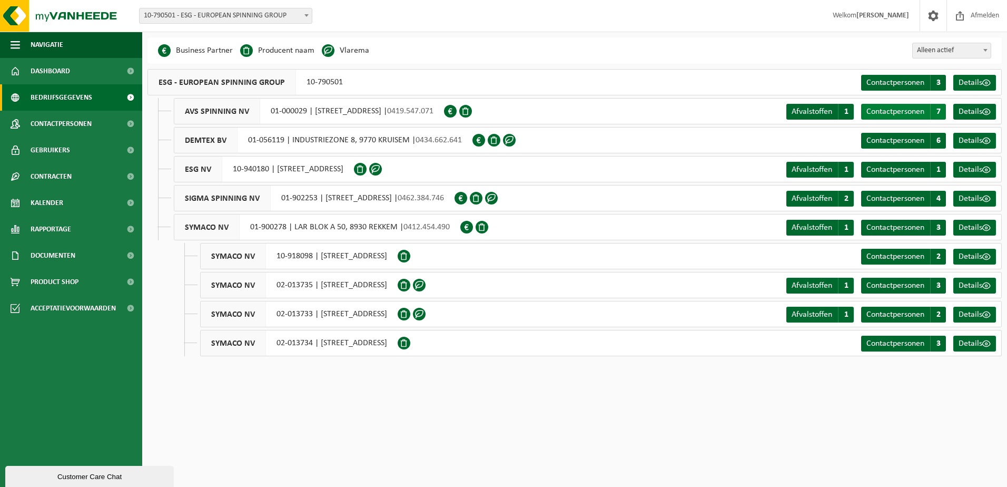
click at [913, 112] on span "Contactpersonen" at bounding box center [895, 111] width 58 height 8
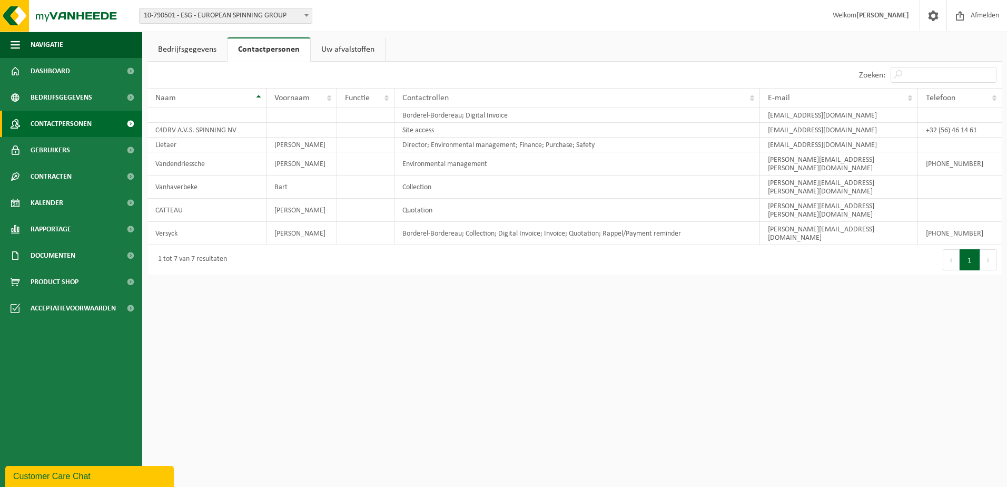
click at [77, 117] on span "Contactpersonen" at bounding box center [61, 124] width 61 height 26
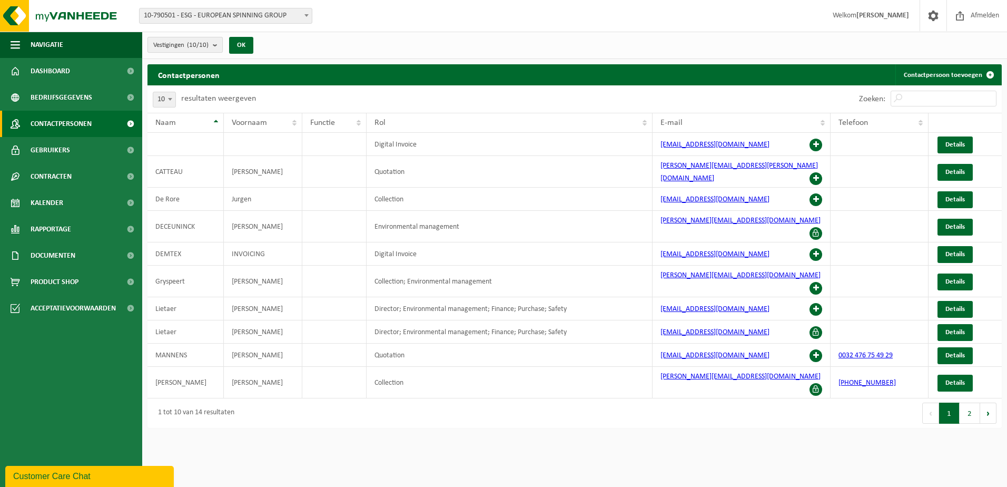
click at [213, 48] on button "Vestigingen (10/10)" at bounding box center [184, 45] width 75 height 16
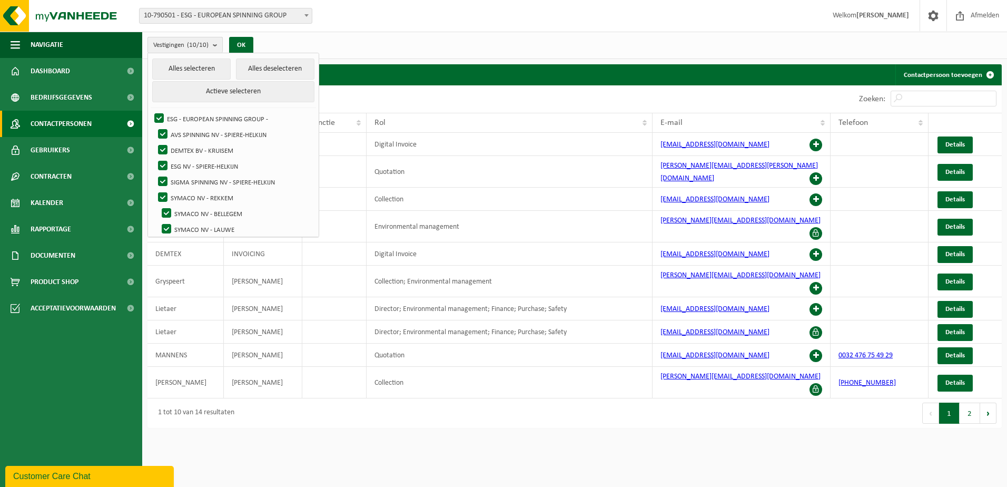
click at [213, 48] on button "Vestigingen (10/10)" at bounding box center [184, 45] width 75 height 16
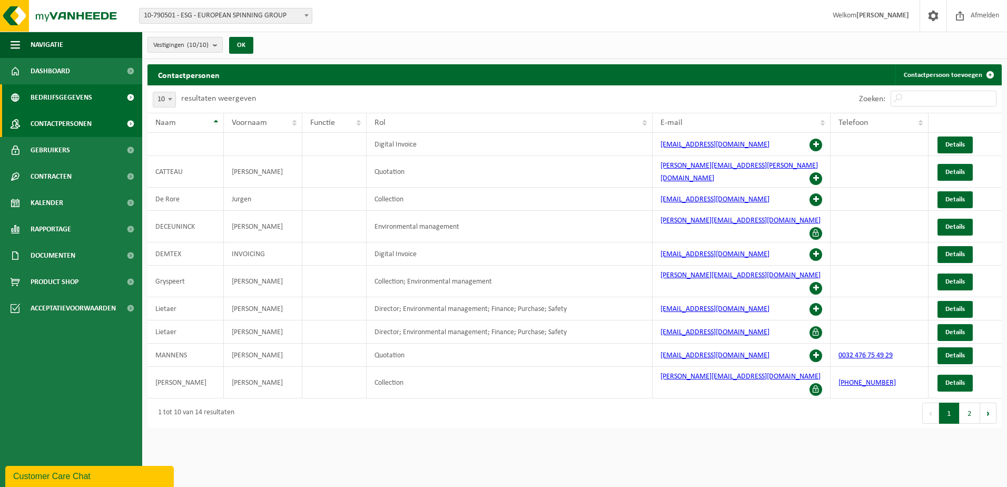
click at [68, 90] on span "Bedrijfsgegevens" at bounding box center [62, 97] width 62 height 26
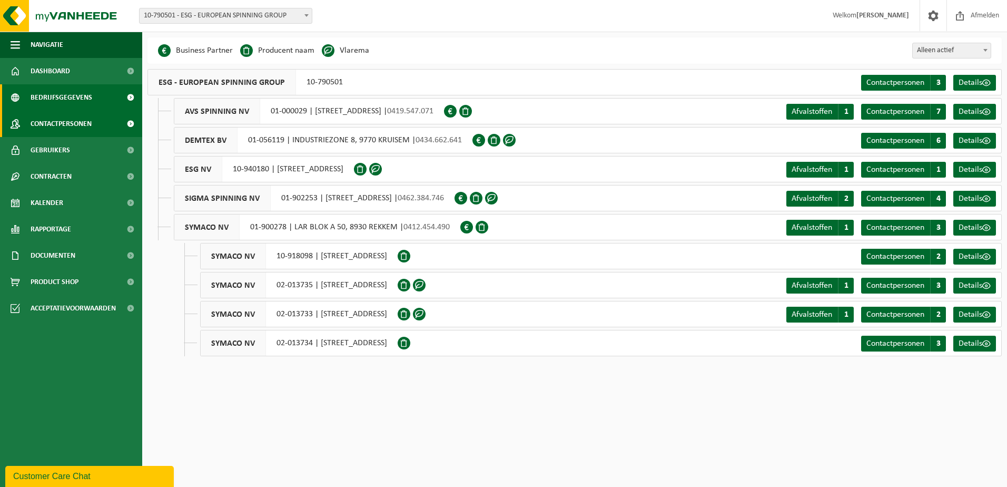
click at [64, 127] on span "Contactpersonen" at bounding box center [61, 124] width 61 height 26
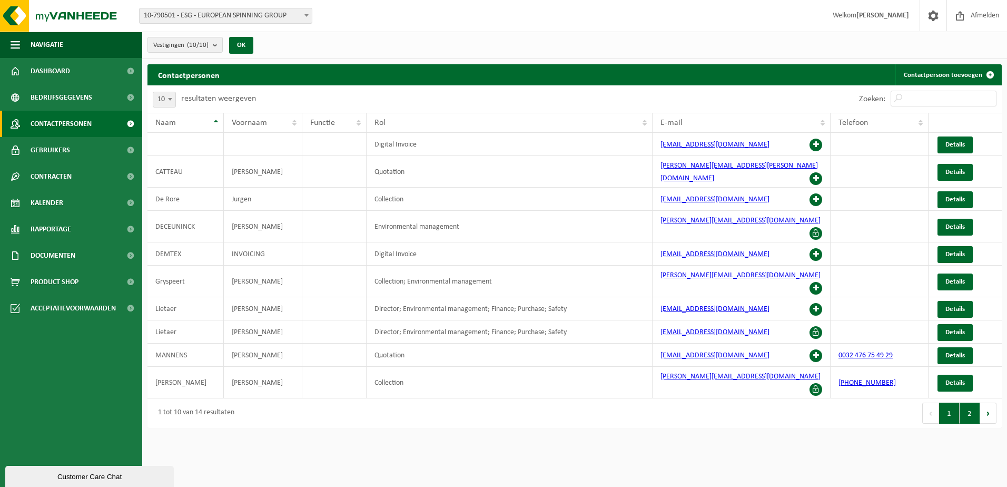
click at [964, 402] on button "2" at bounding box center [970, 412] width 21 height 21
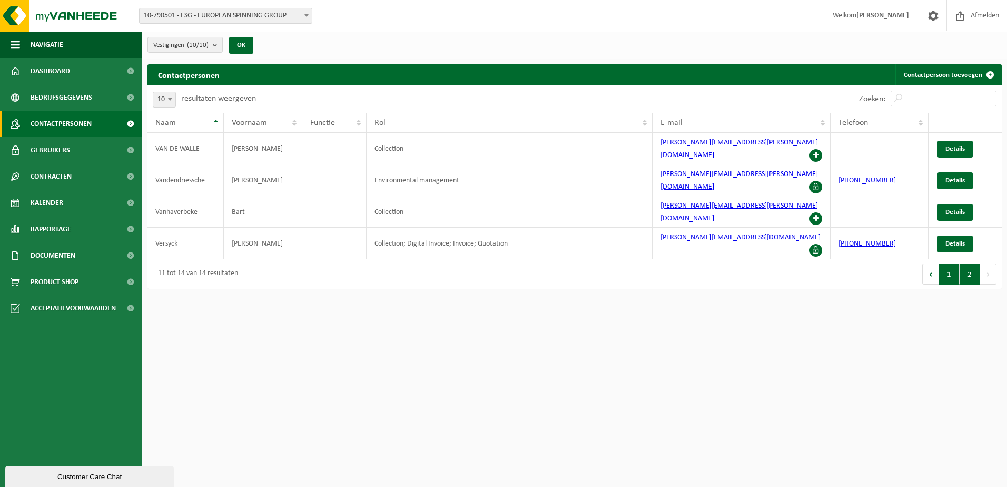
click at [958, 263] on button "1" at bounding box center [949, 273] width 21 height 21
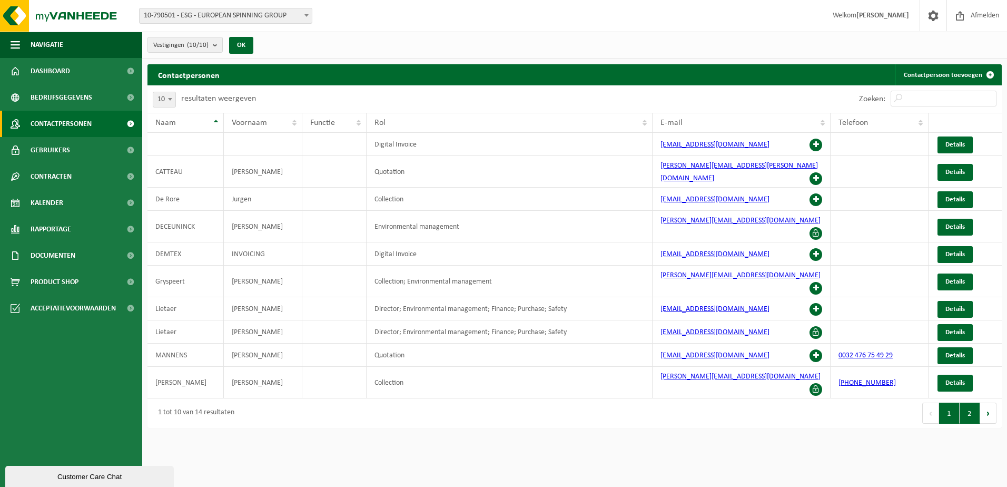
click at [968, 402] on button "2" at bounding box center [970, 412] width 21 height 21
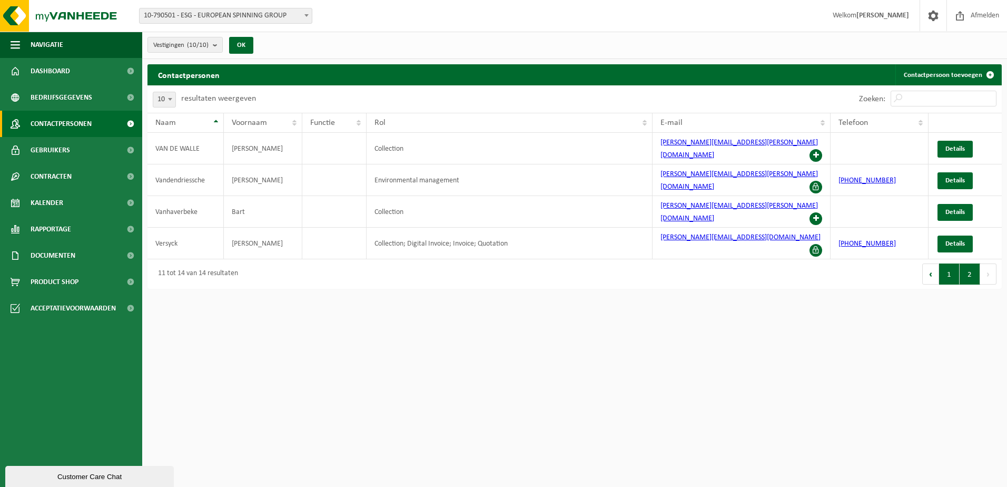
click at [947, 263] on button "1" at bounding box center [949, 273] width 21 height 21
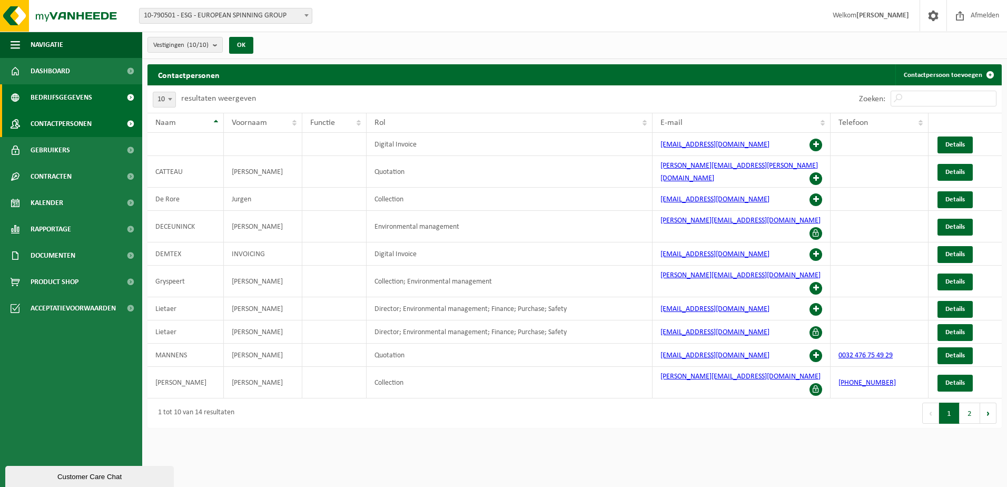
click at [74, 92] on span "Bedrijfsgegevens" at bounding box center [62, 97] width 62 height 26
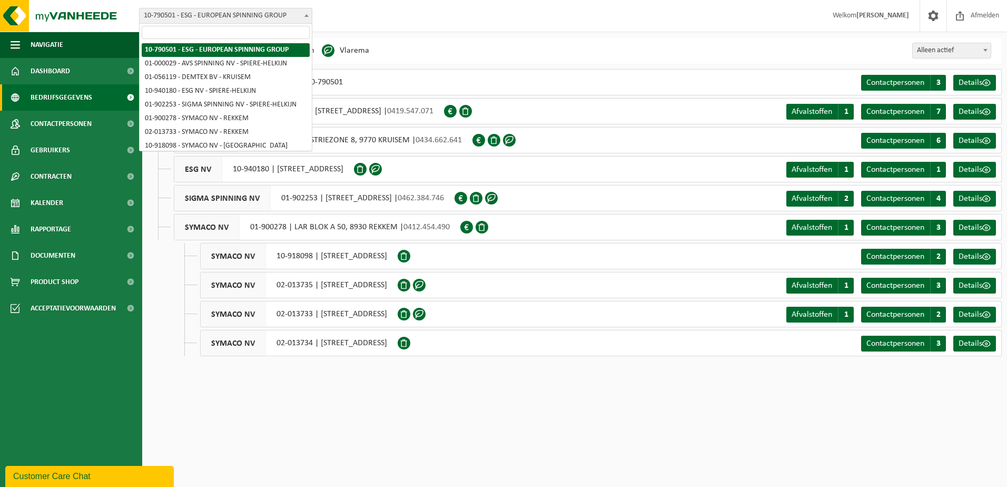
click at [265, 11] on span "10-790501 - ESG - EUROPEAN SPINNING GROUP" at bounding box center [226, 15] width 172 height 15
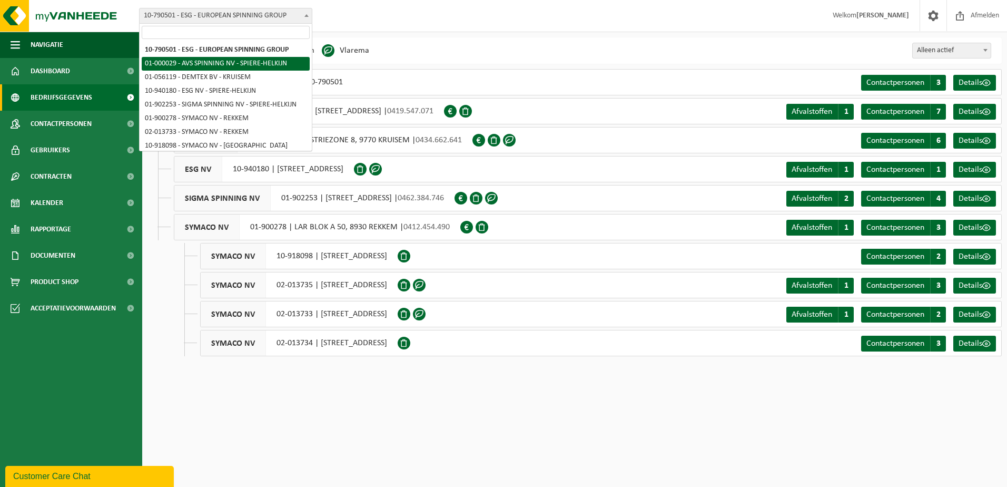
select select "14703"
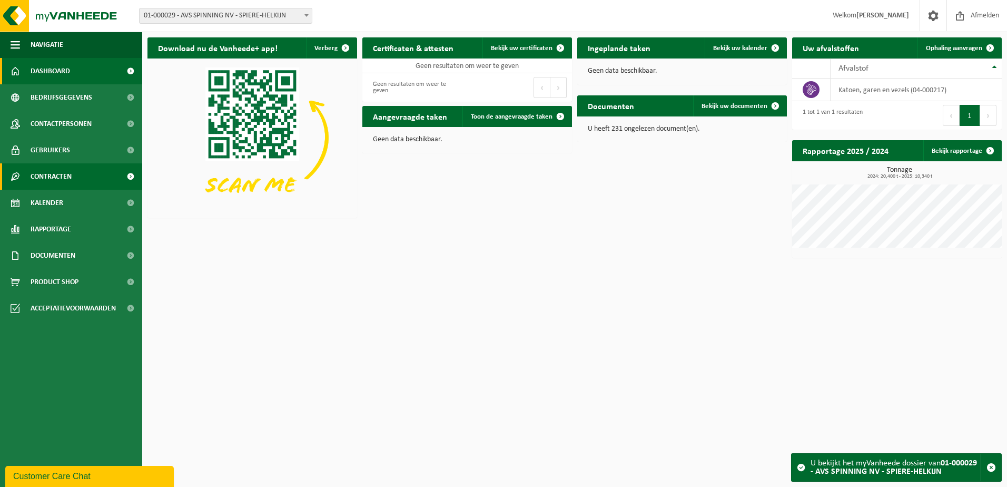
click at [83, 171] on link "Contracten" at bounding box center [71, 176] width 142 height 26
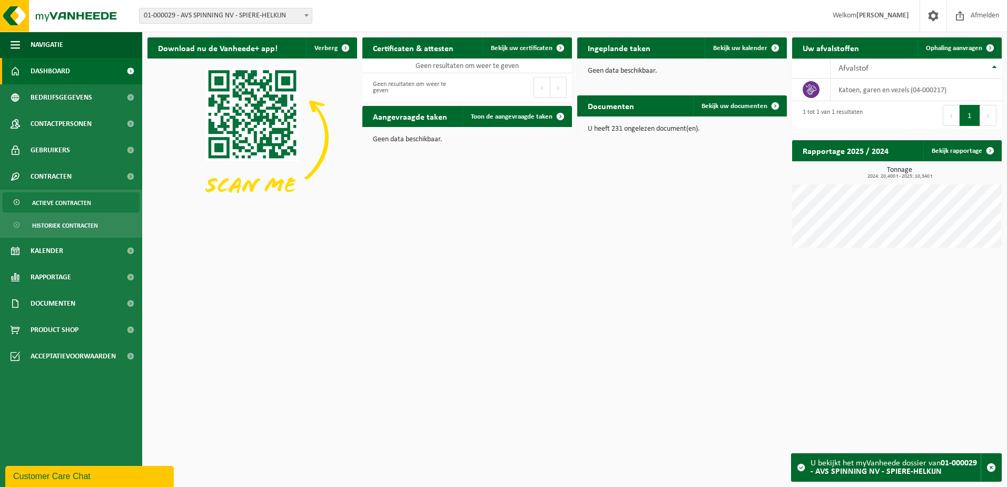
click at [78, 201] on span "Actieve contracten" at bounding box center [61, 203] width 59 height 20
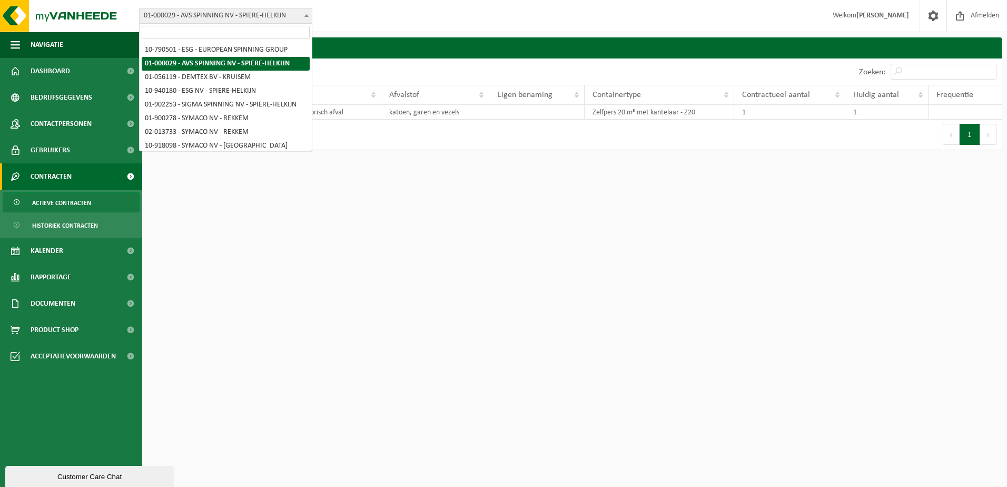
click at [294, 11] on span "01-000029 - AVS SPINNING NV - SPIERE-HELKIJN" at bounding box center [226, 15] width 172 height 15
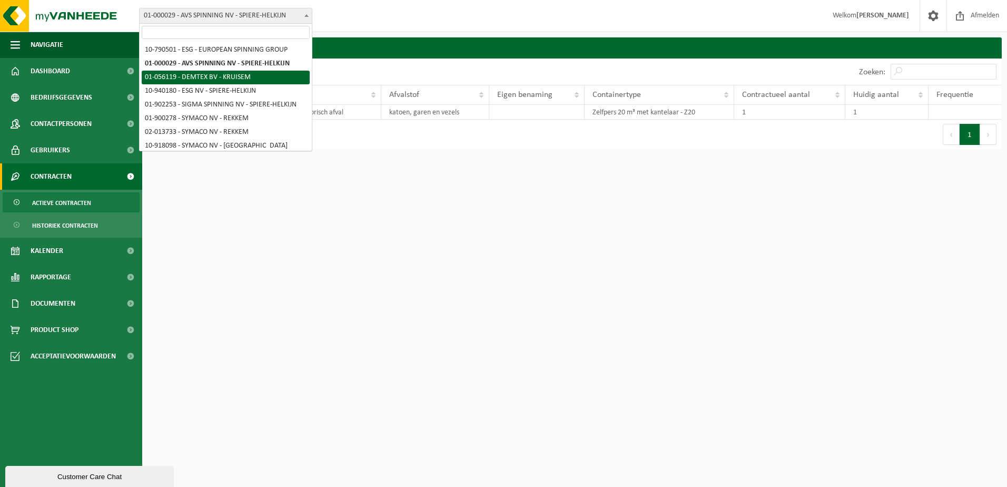
select select "6850"
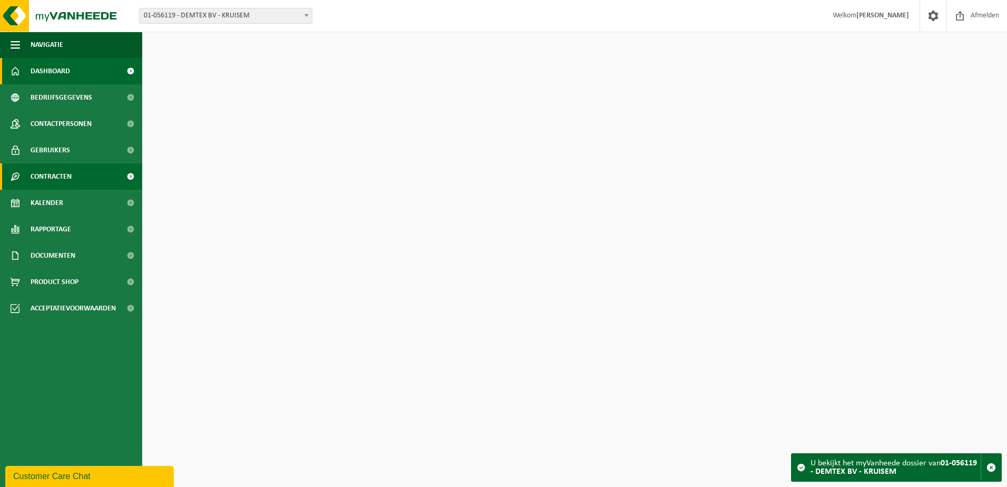
click at [101, 177] on link "Contracten" at bounding box center [71, 176] width 142 height 26
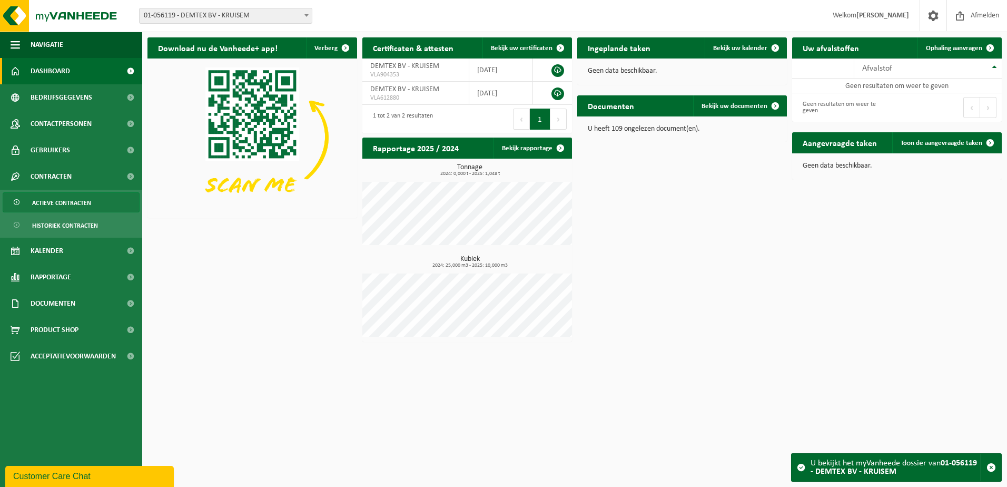
click at [91, 204] on span "Actieve contracten" at bounding box center [61, 203] width 59 height 20
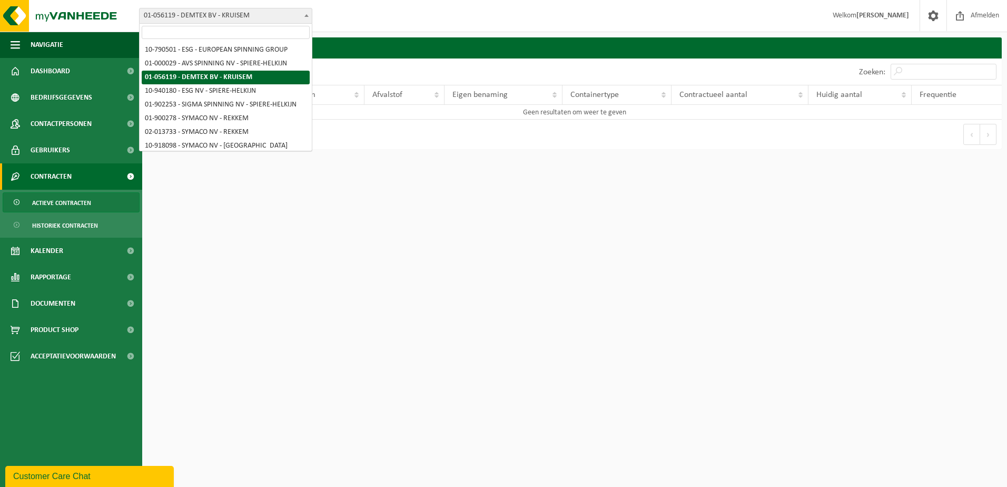
click at [296, 19] on span "01-056119 - DEMTEX BV - KRUISEM" at bounding box center [226, 15] width 172 height 15
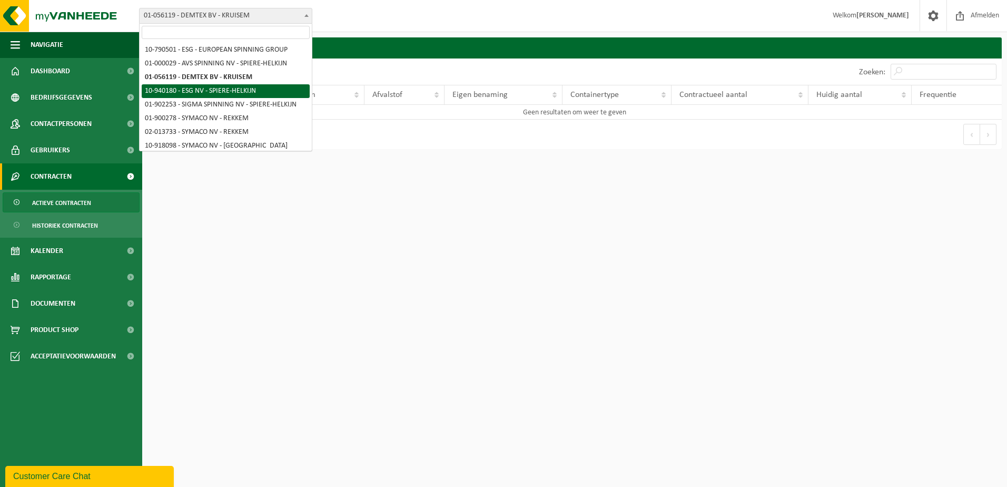
select select "138749"
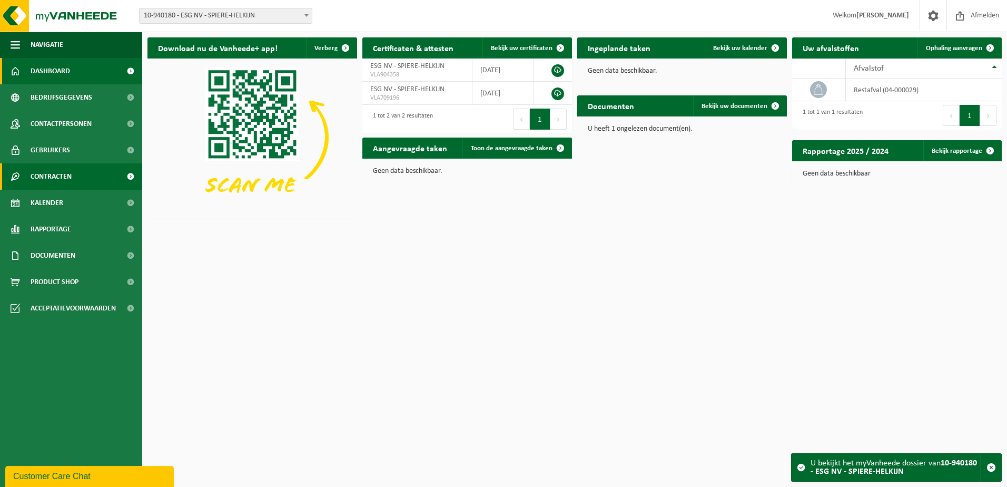
click at [70, 172] on span "Contracten" at bounding box center [51, 176] width 41 height 26
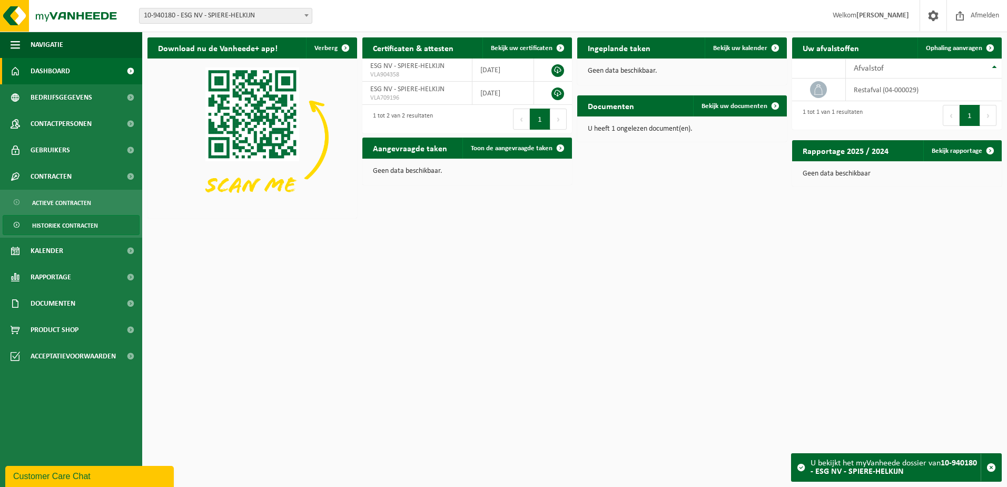
click at [65, 225] on span "Historiek contracten" at bounding box center [65, 225] width 66 height 20
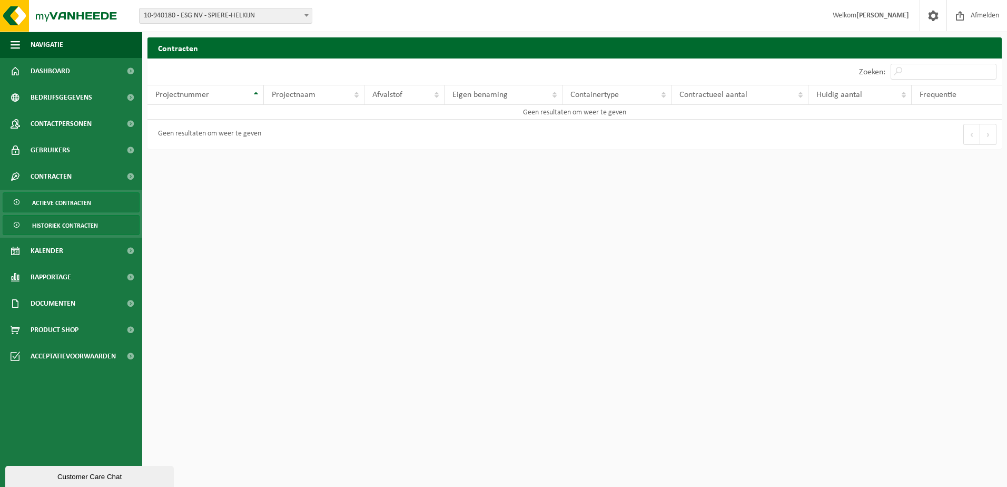
click at [73, 201] on span "Actieve contracten" at bounding box center [61, 203] width 59 height 20
